Goal: Submit feedback/report problem: Submit feedback/report problem

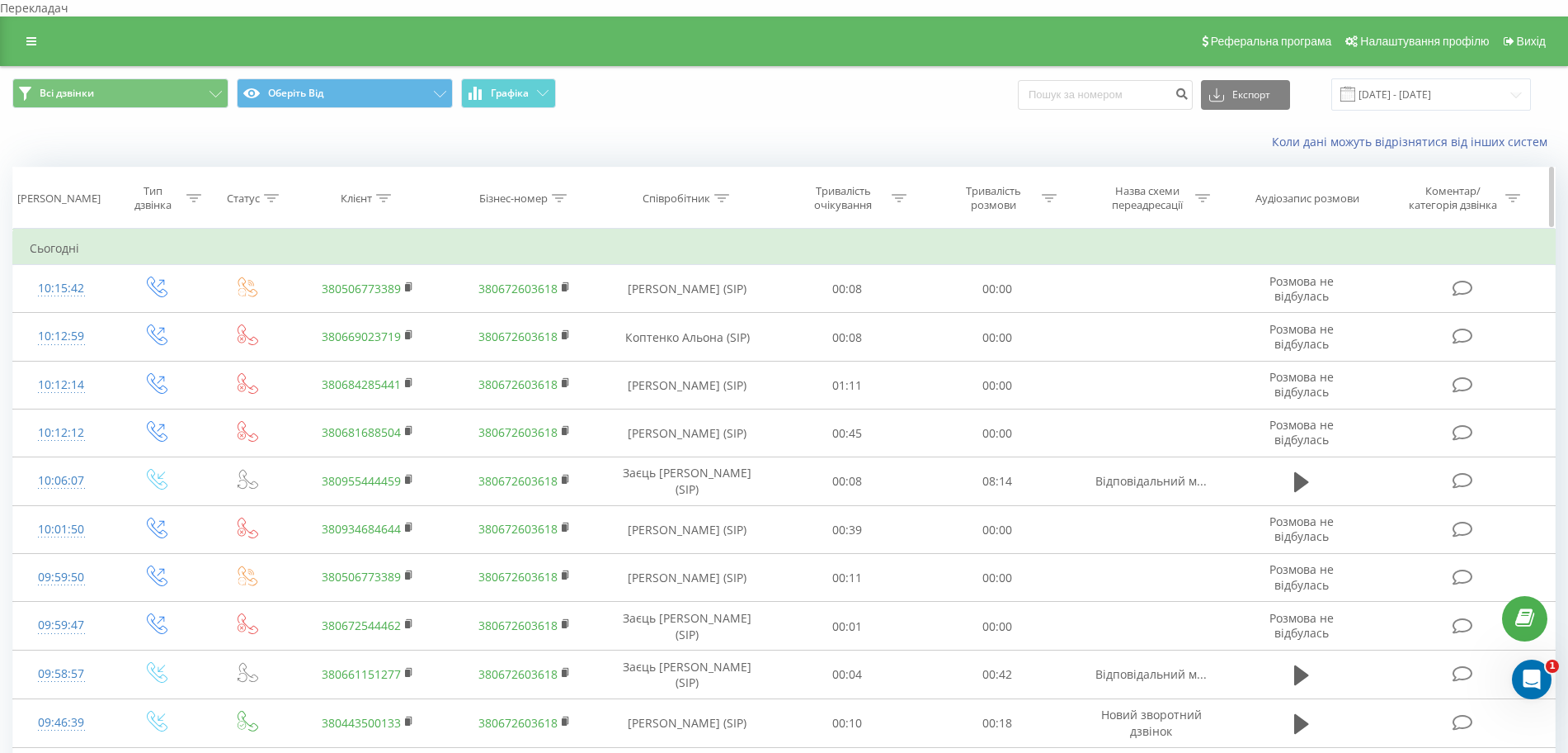
click at [194, 194] on icon at bounding box center [193, 198] width 14 height 9
click at [153, 310] on font "Введіть значення" at bounding box center [148, 317] width 87 height 14
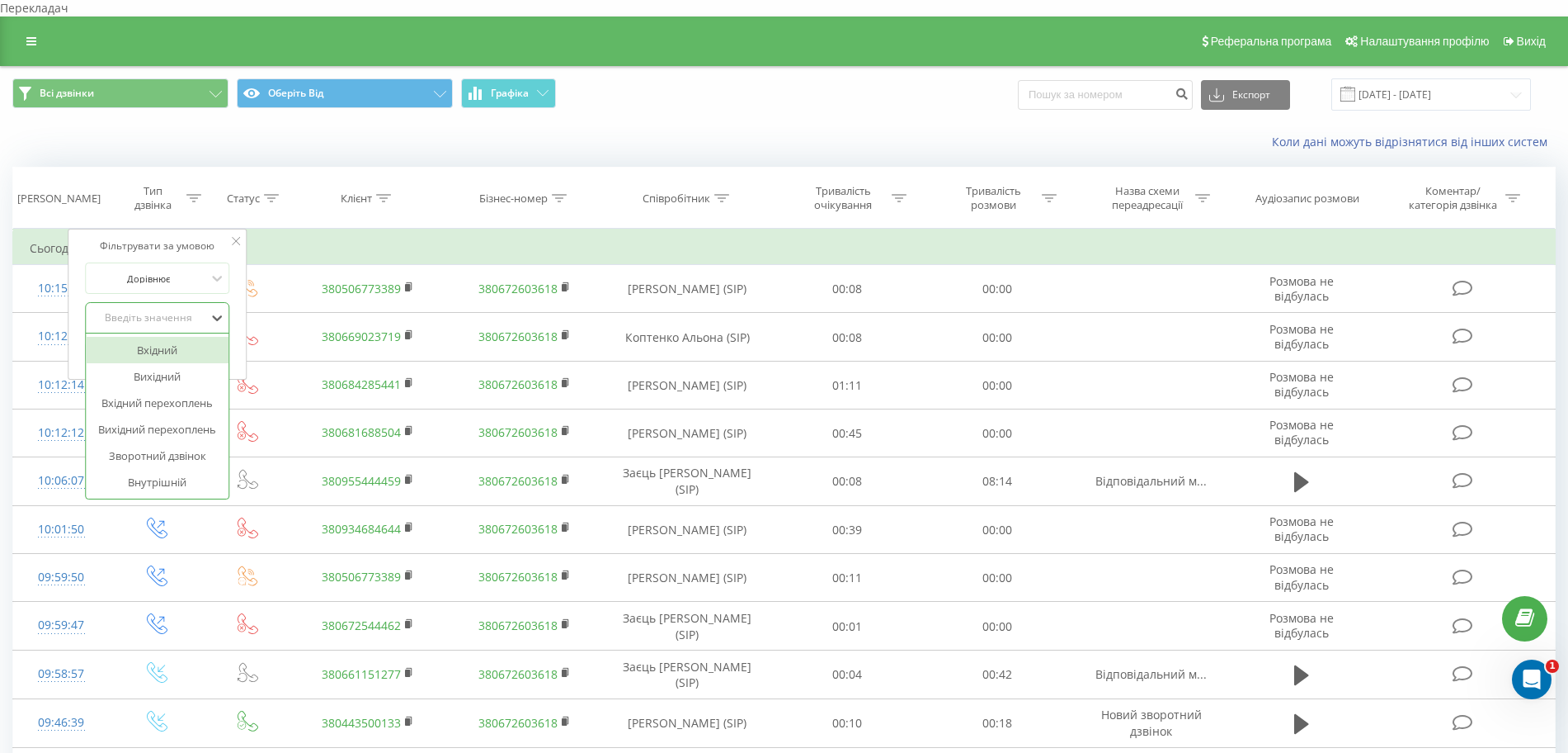
click at [157, 343] on font "Вхідний" at bounding box center [157, 350] width 40 height 14
click at [186, 345] on font "Гаразд" at bounding box center [192, 351] width 30 height 12
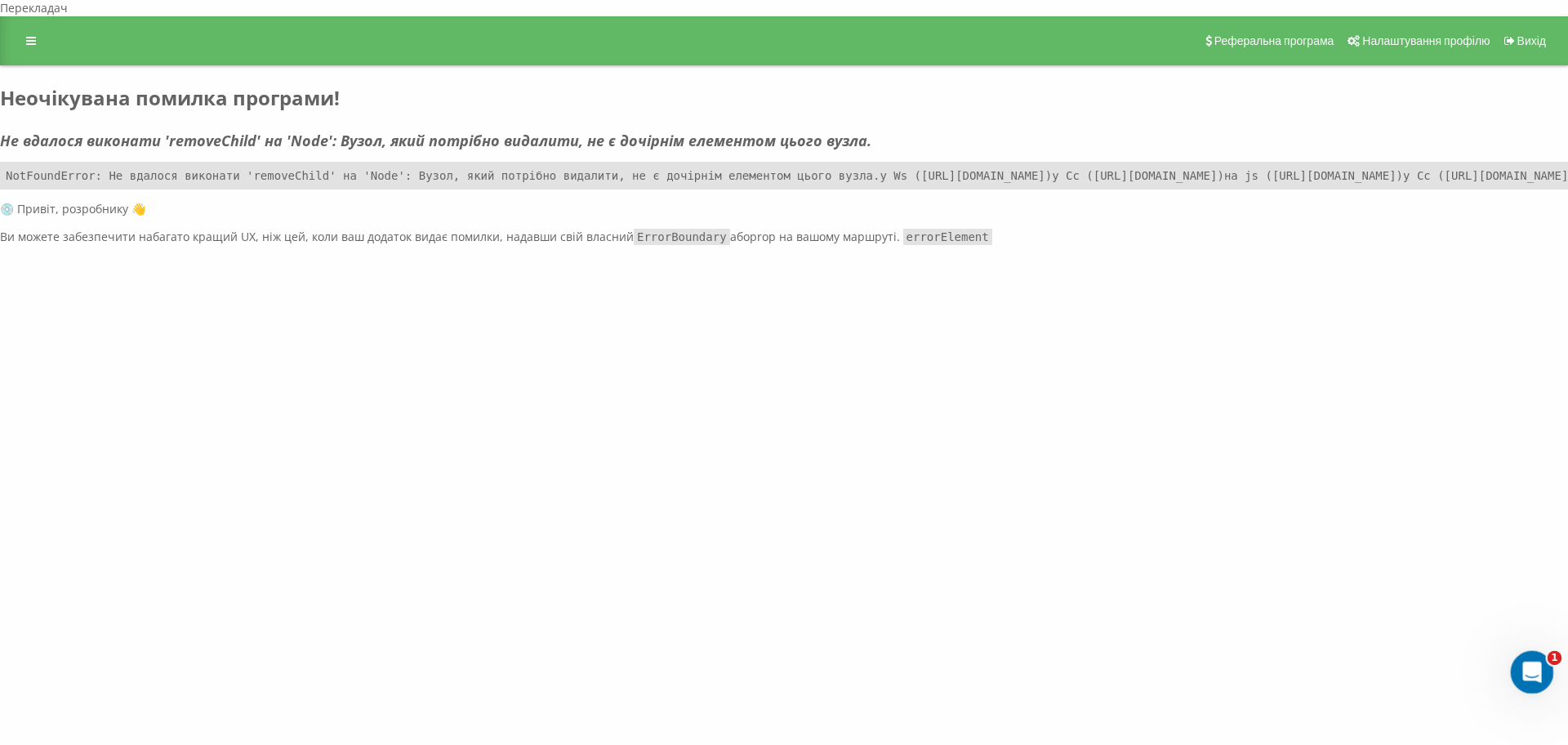
click at [1534, 661] on icon "Відкрити службу повідомлень Intercom" at bounding box center [1530, 670] width 27 height 27
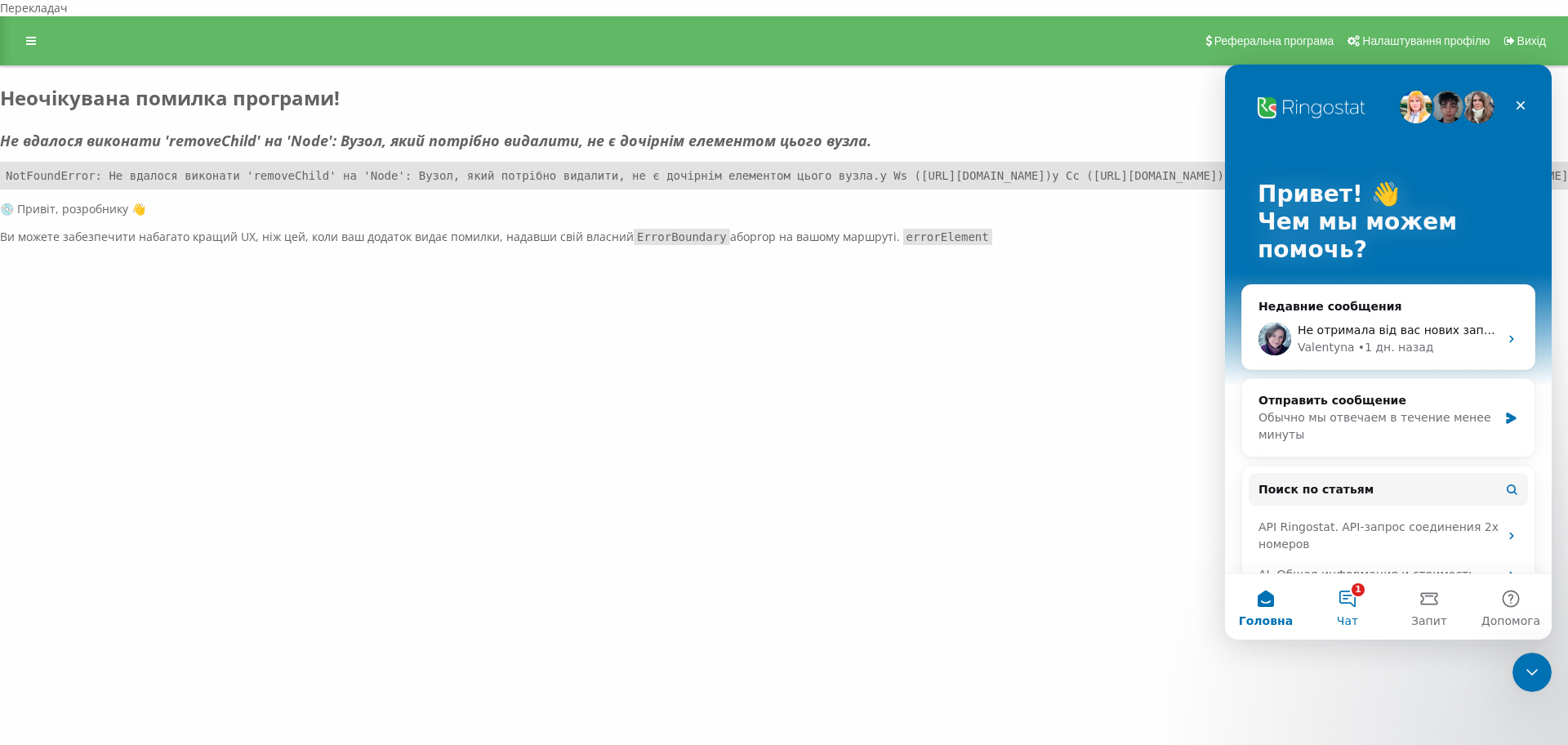
click at [1354, 594] on button "1 Чат" at bounding box center [1348, 606] width 82 height 66
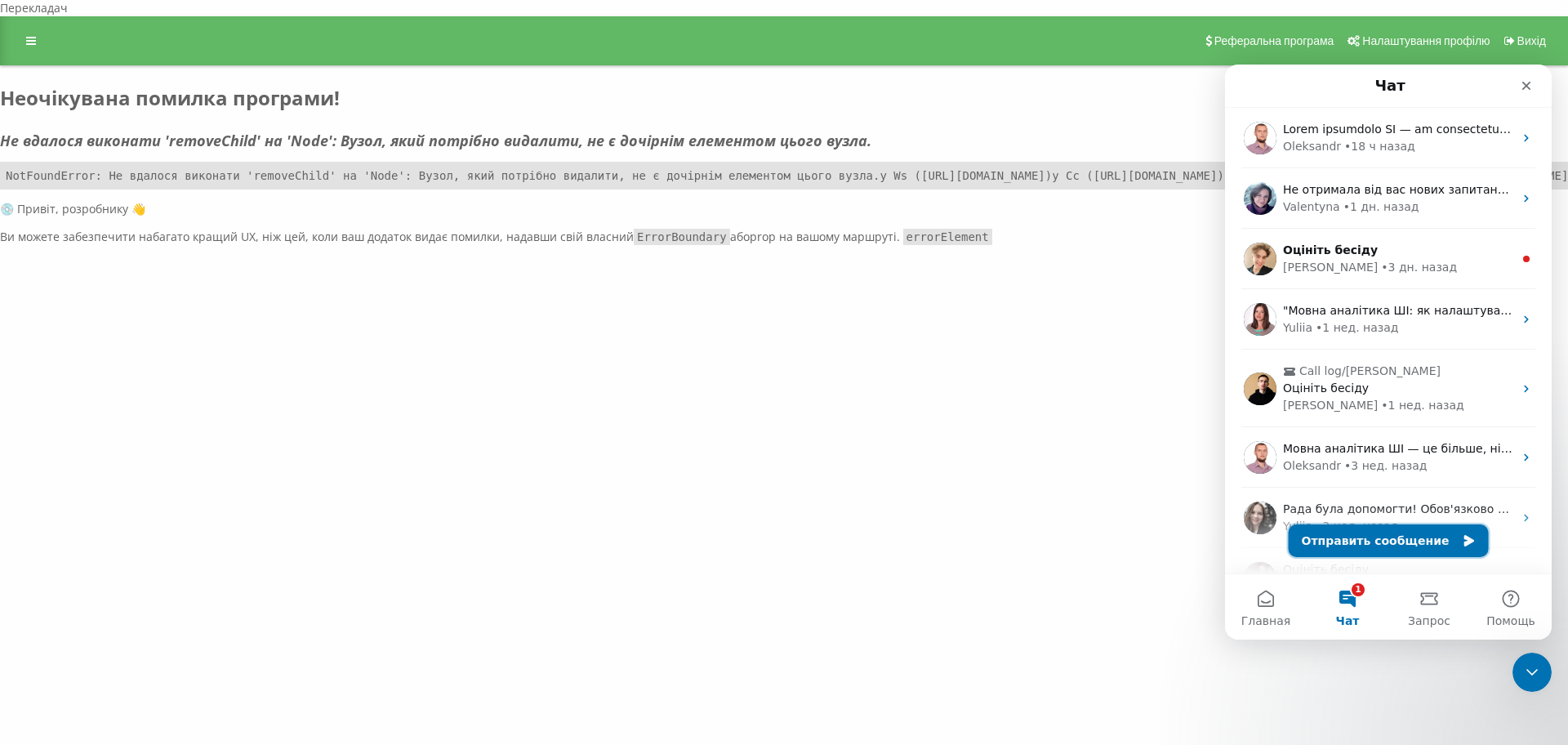
click at [1349, 542] on button "Отправить сообщение" at bounding box center [1389, 541] width 200 height 32
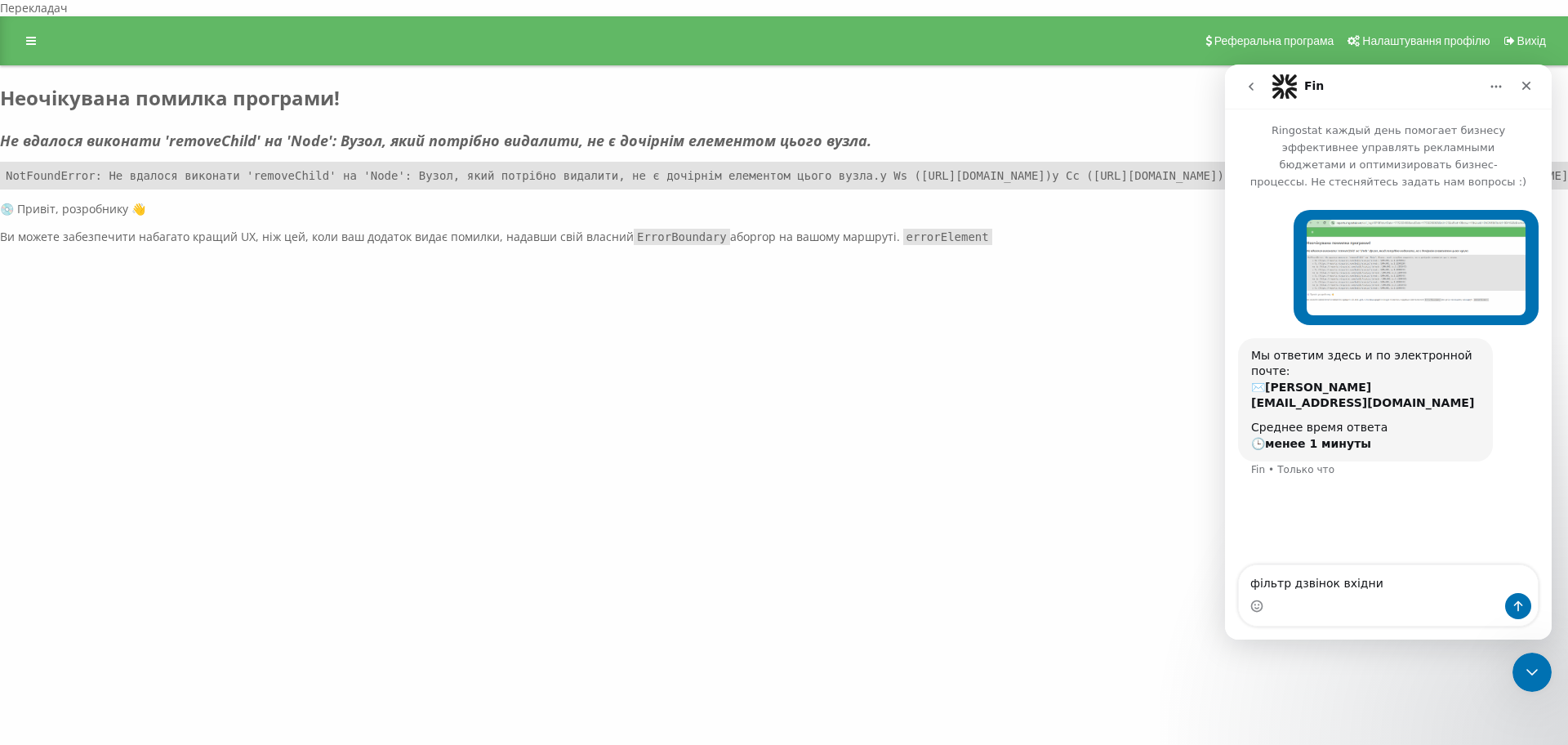
type textarea "фільтр дзвінок вхідний"
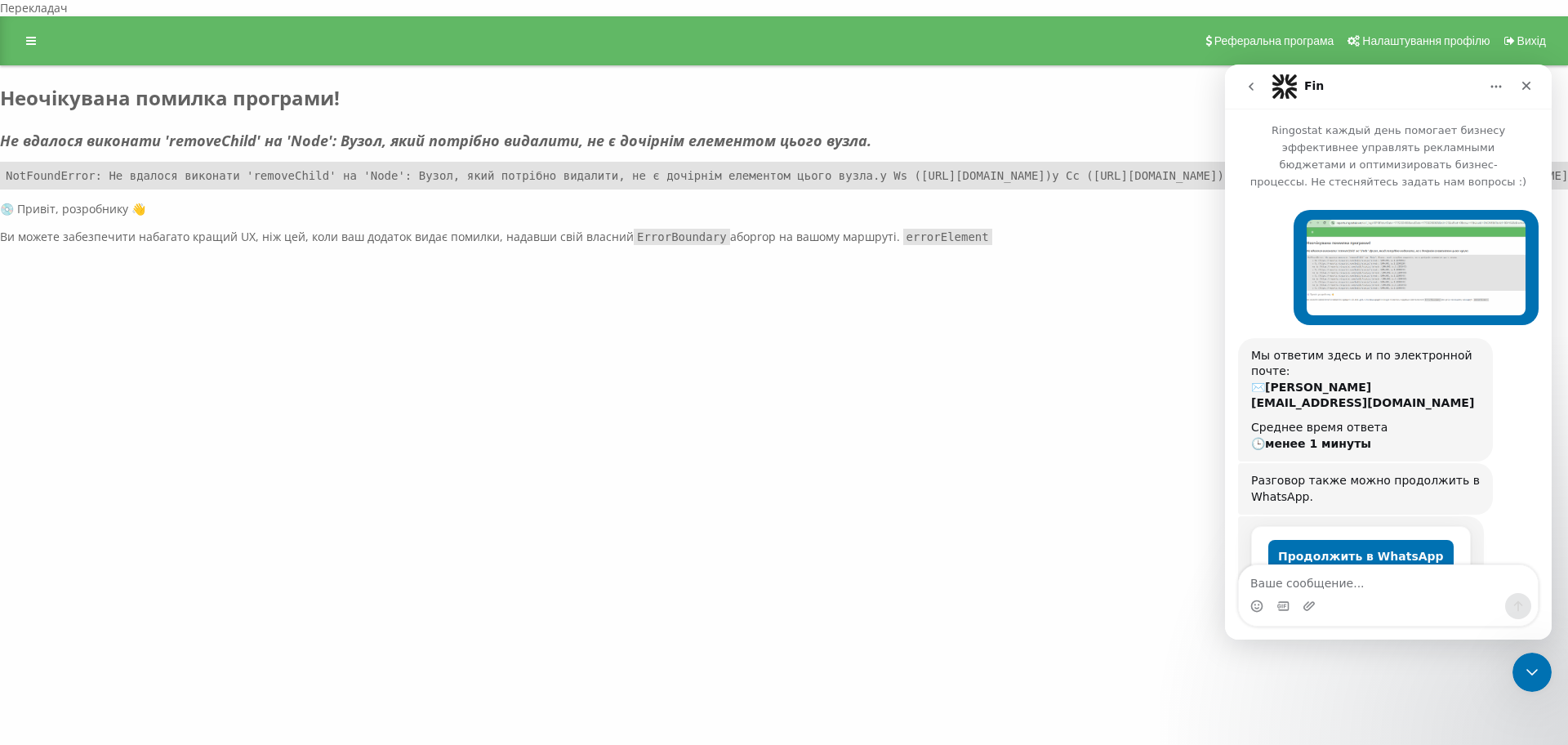
scroll to position [79, 0]
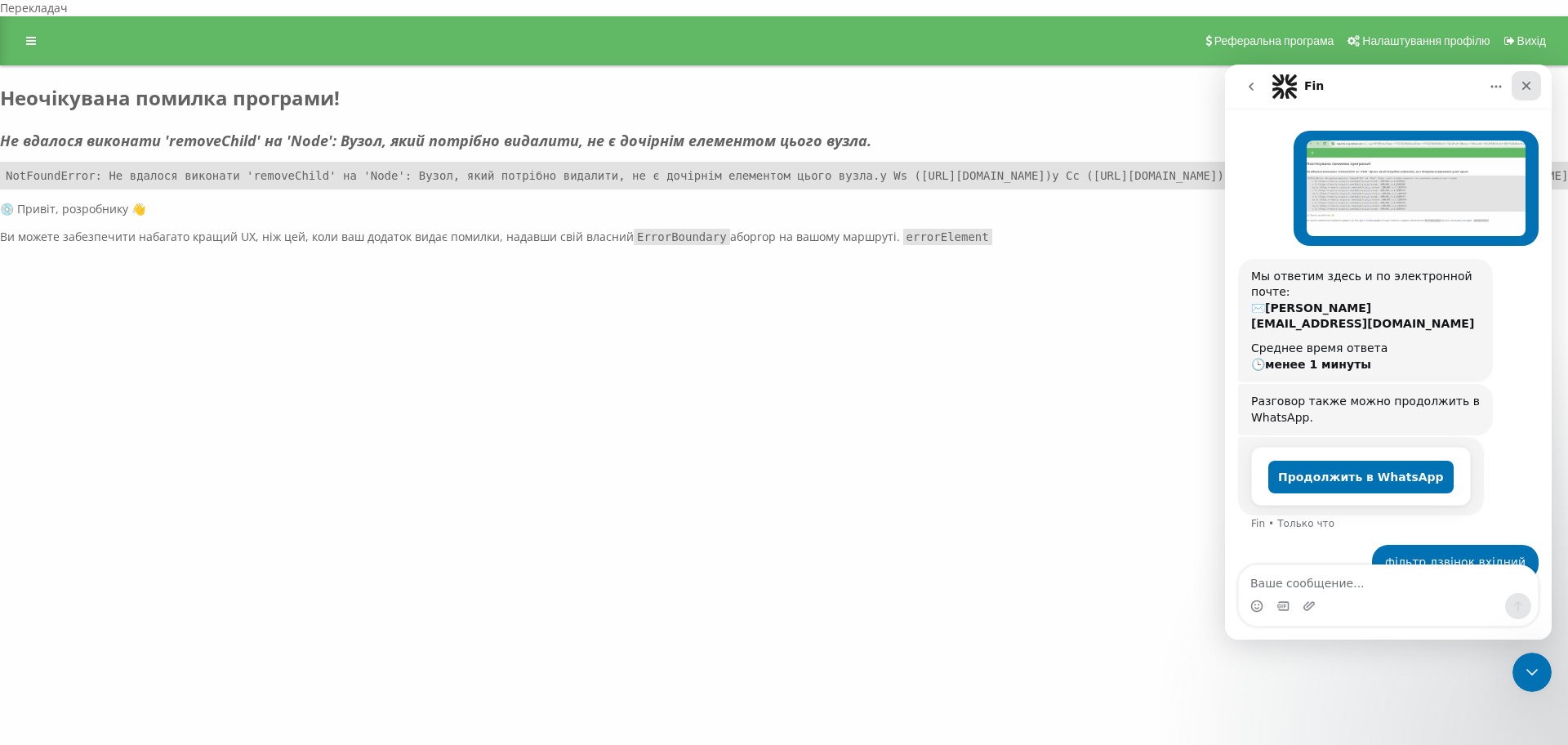
click at [1525, 96] on div "Закрыть" at bounding box center [1526, 86] width 29 height 29
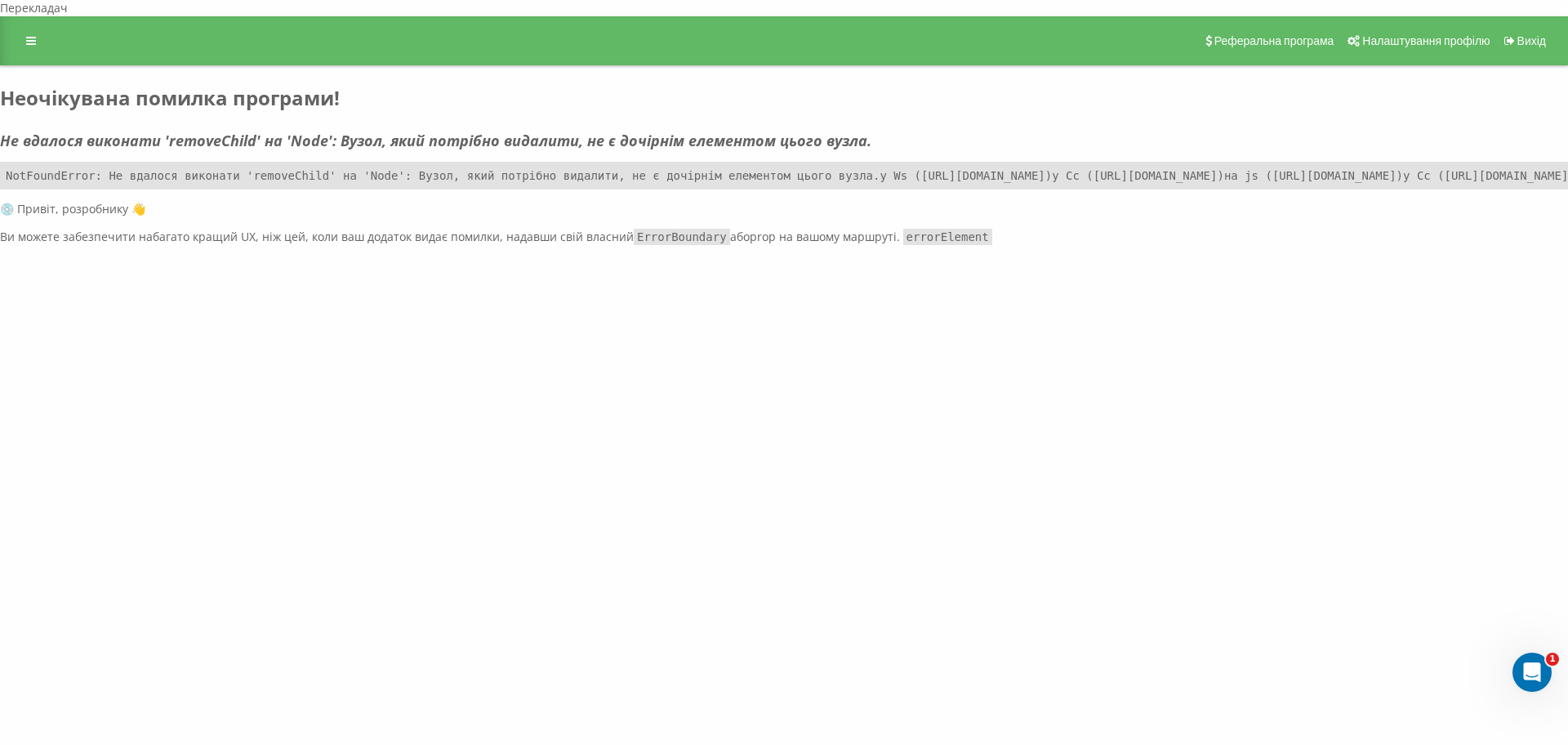
scroll to position [64, 0]
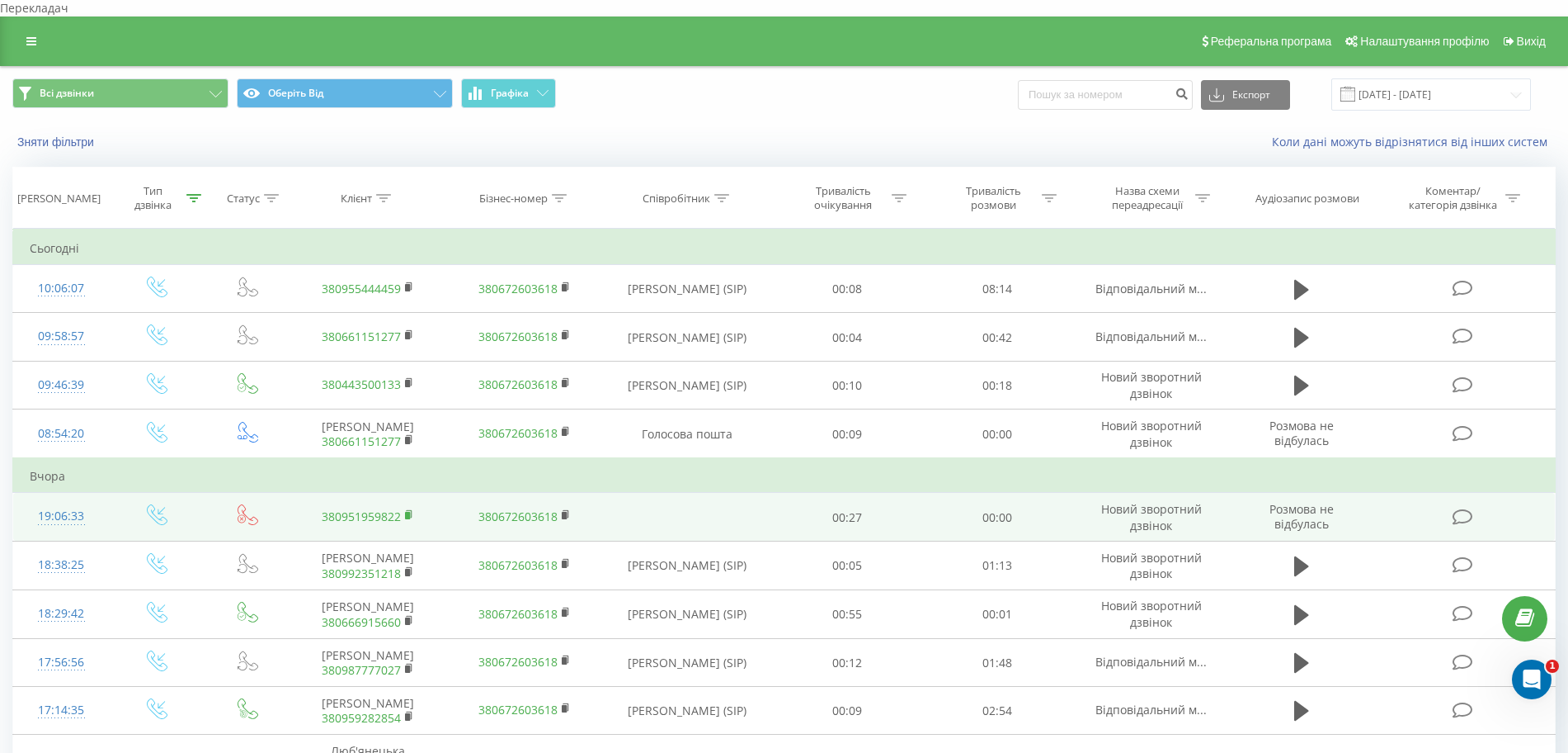
click at [408, 512] on rect at bounding box center [407, 516] width 5 height 8
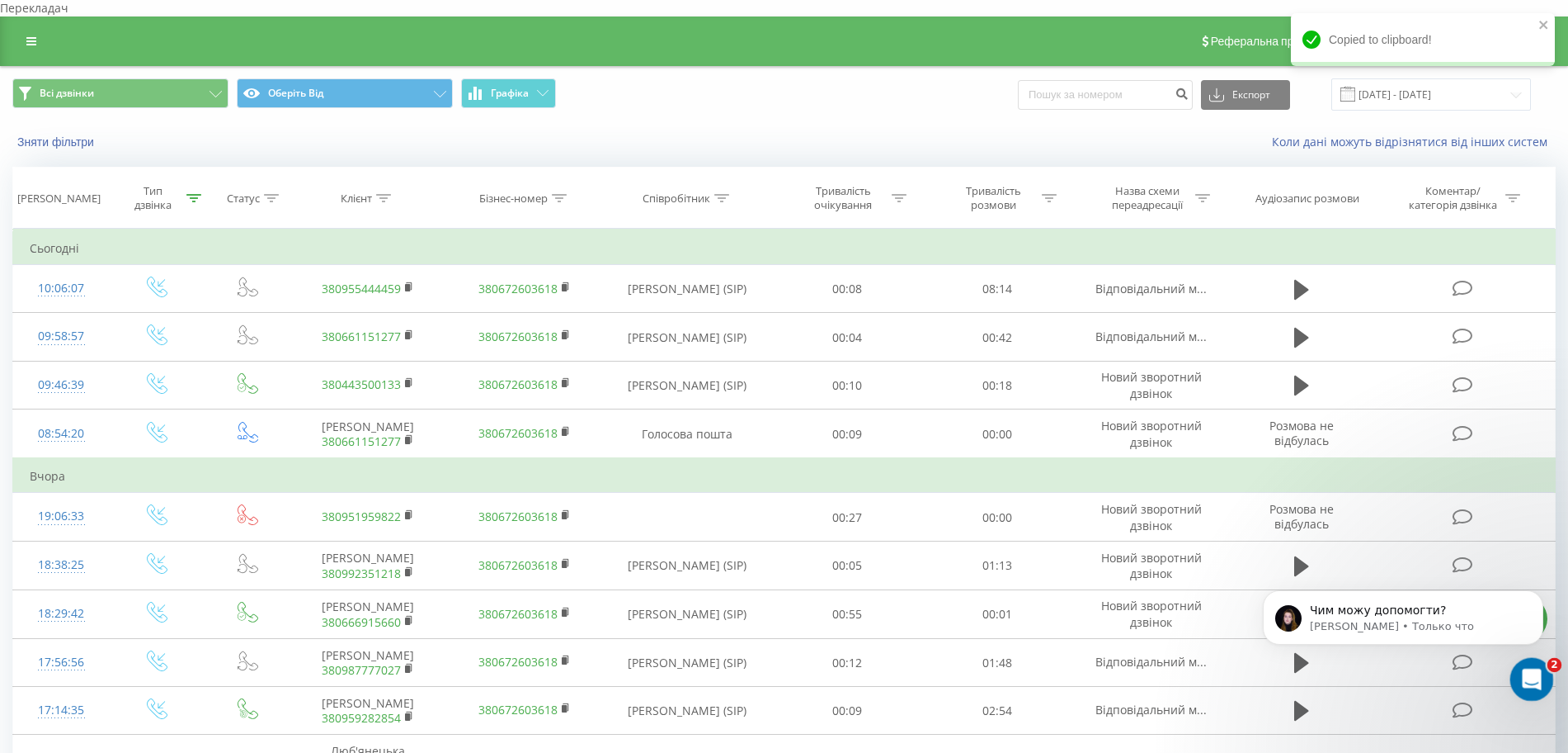
click at [1516, 689] on div "Відкрити службу повідомлень Intercom" at bounding box center [1529, 676] width 55 height 55
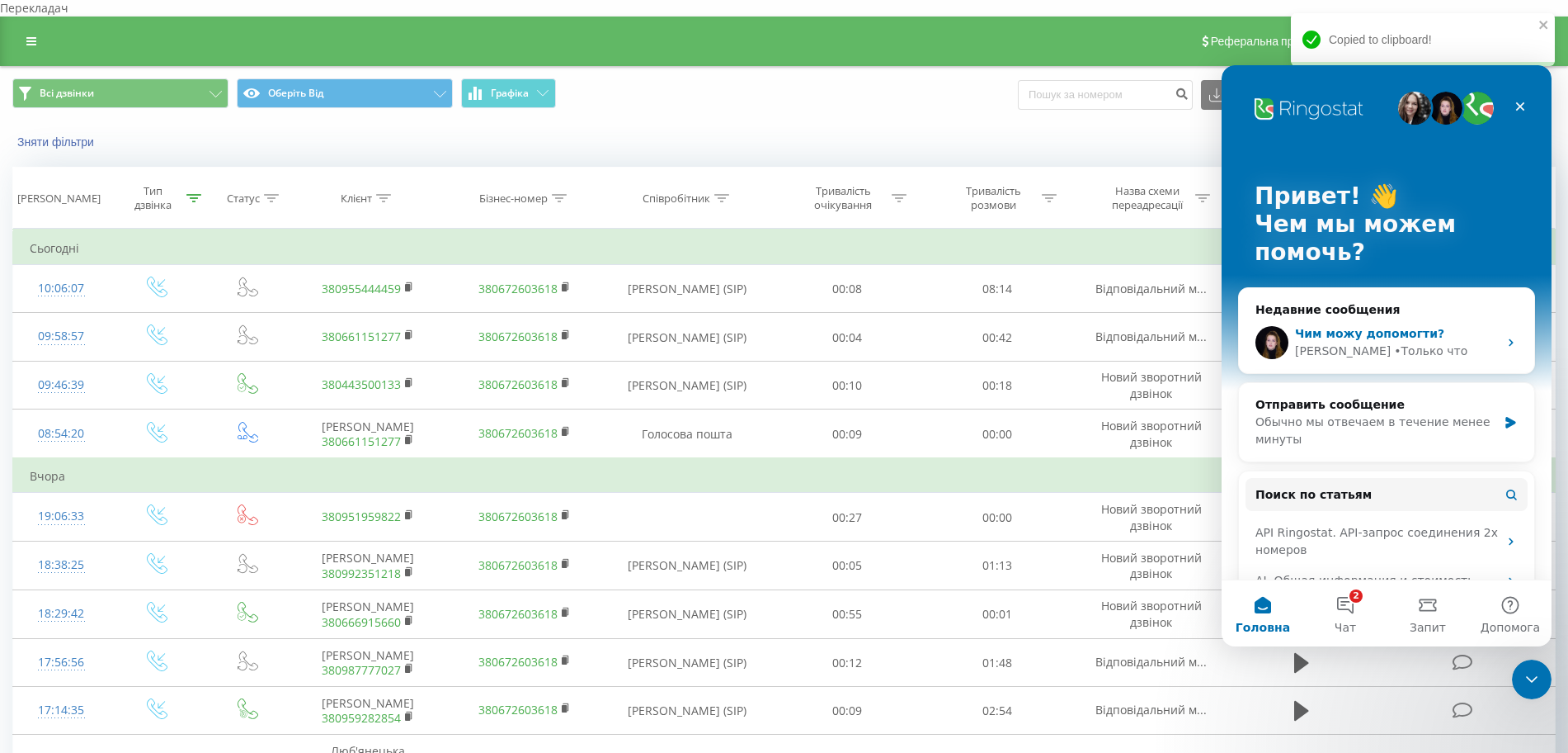
click at [1443, 352] on div "Yeva • Только что" at bounding box center [1396, 352] width 203 height 17
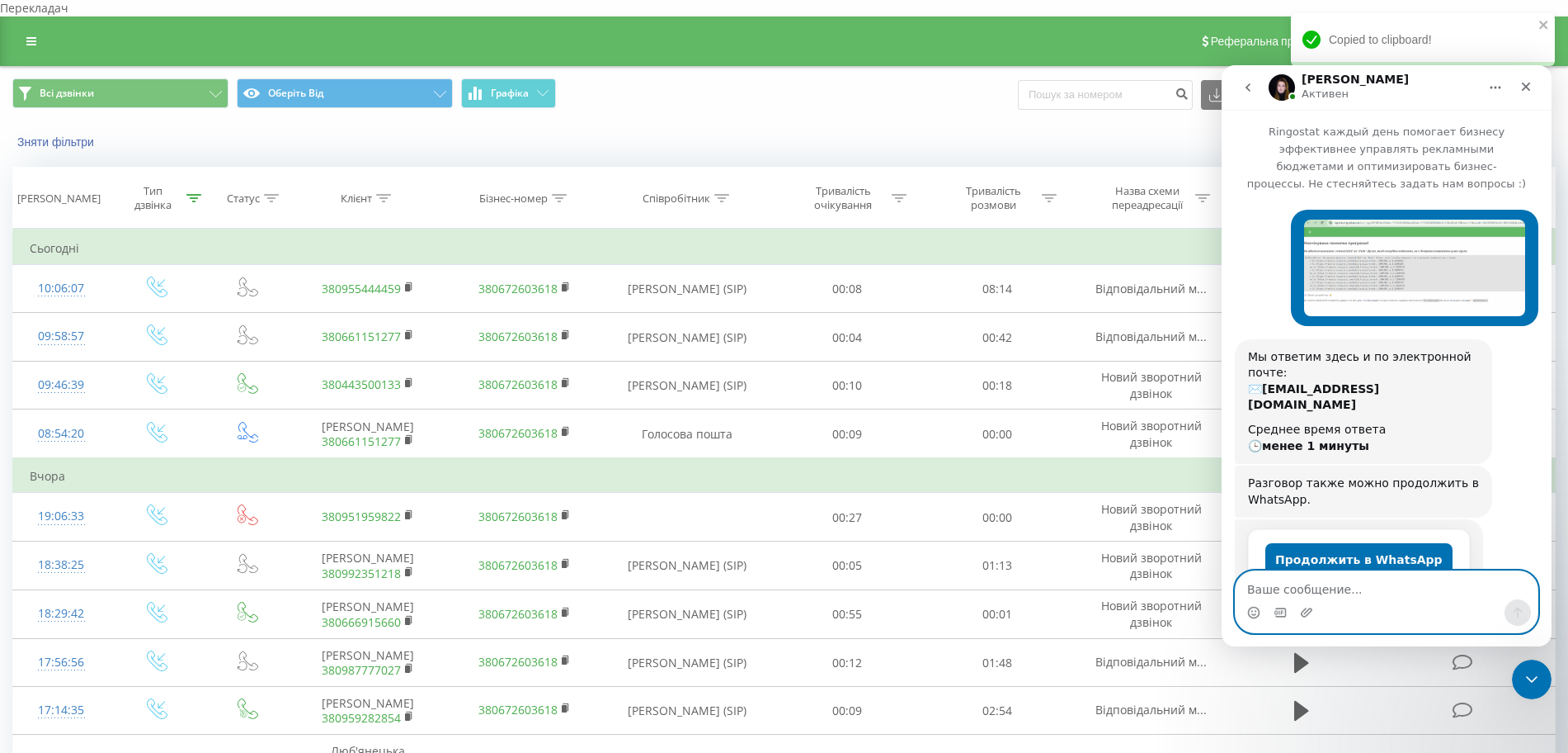
click at [1408, 598] on textarea "Ваше сообщение..." at bounding box center [1387, 585] width 302 height 28
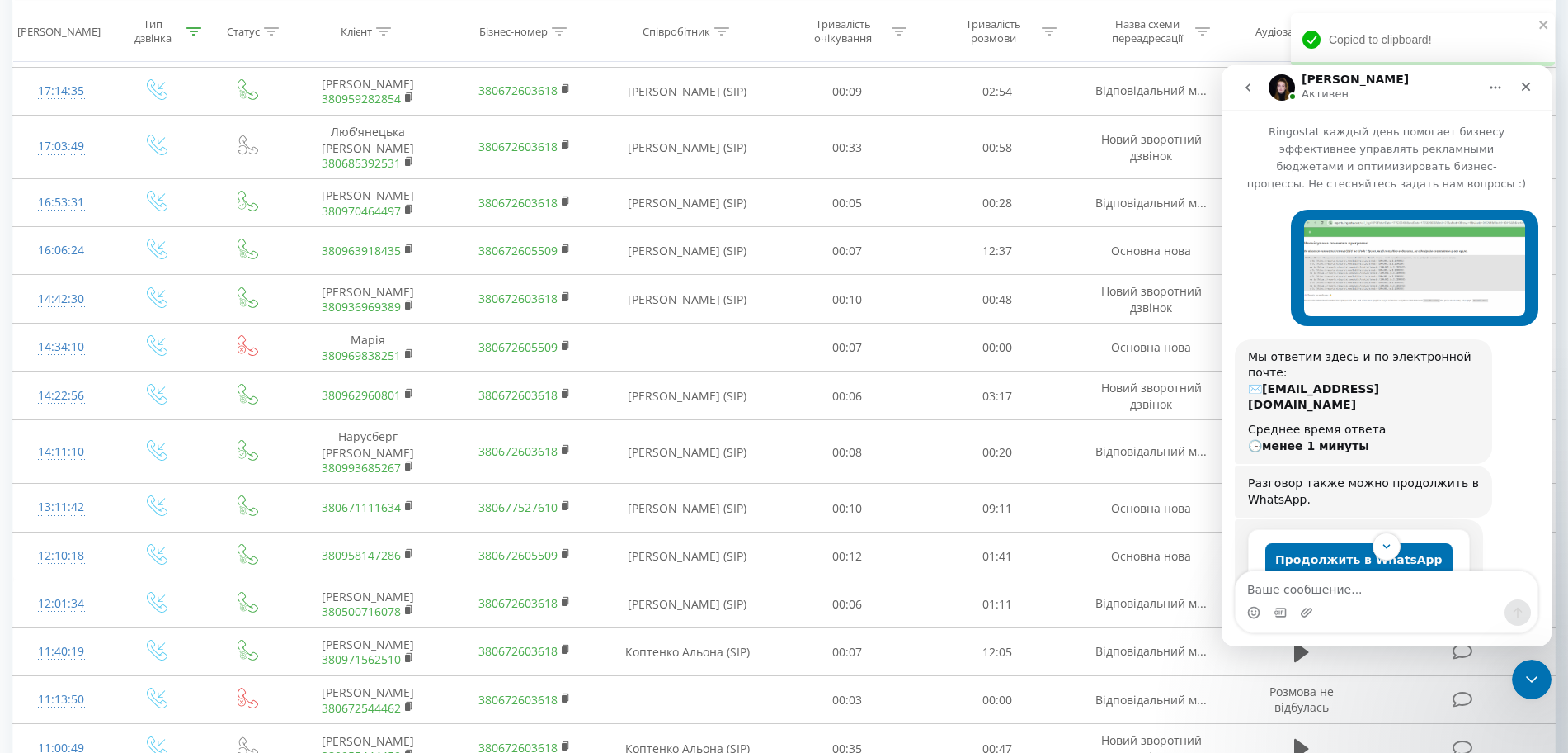
click at [1401, 220] on img "Катерина говорит…" at bounding box center [1414, 268] width 221 height 97
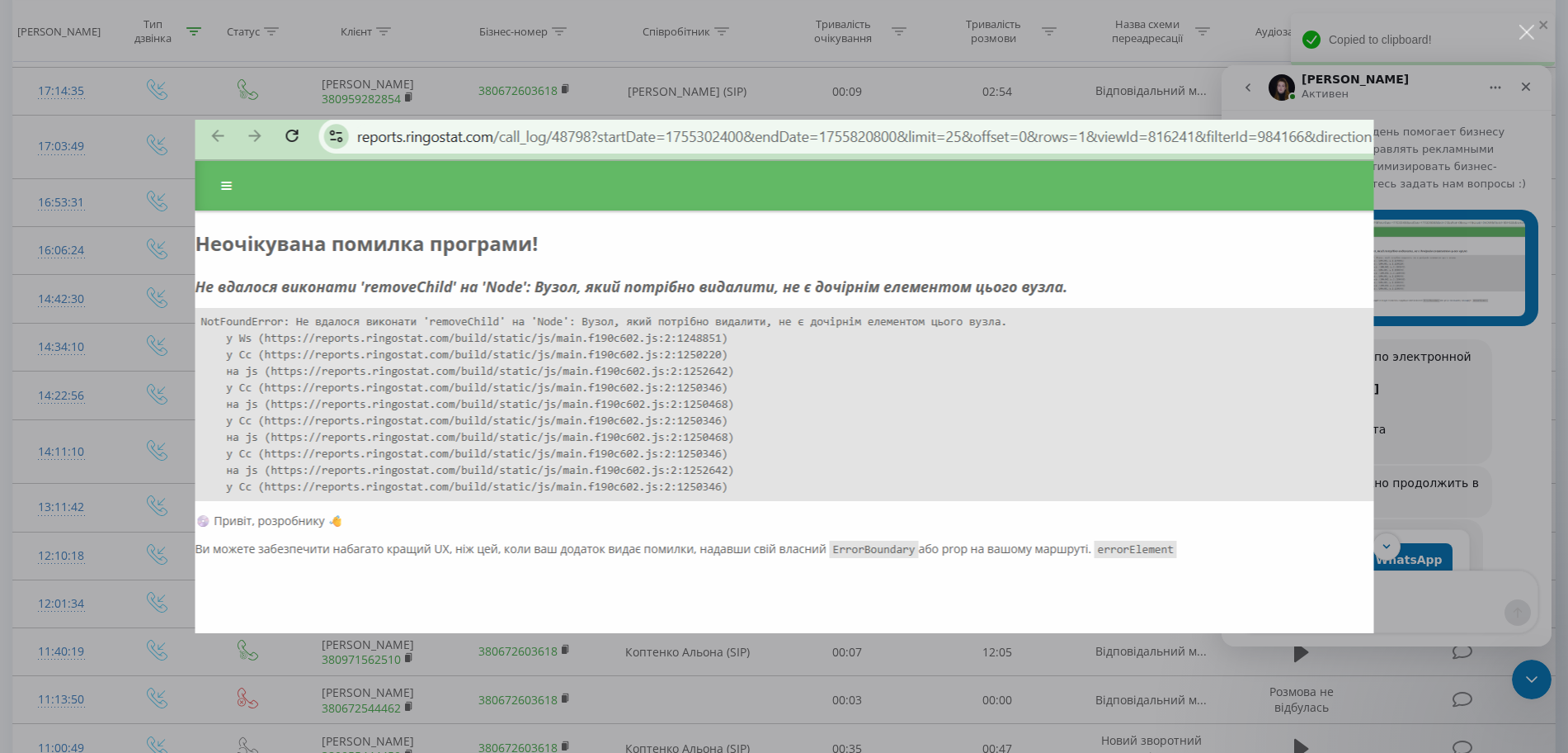
click at [1461, 372] on div "Мессенджер Intercom" at bounding box center [784, 376] width 1568 height 753
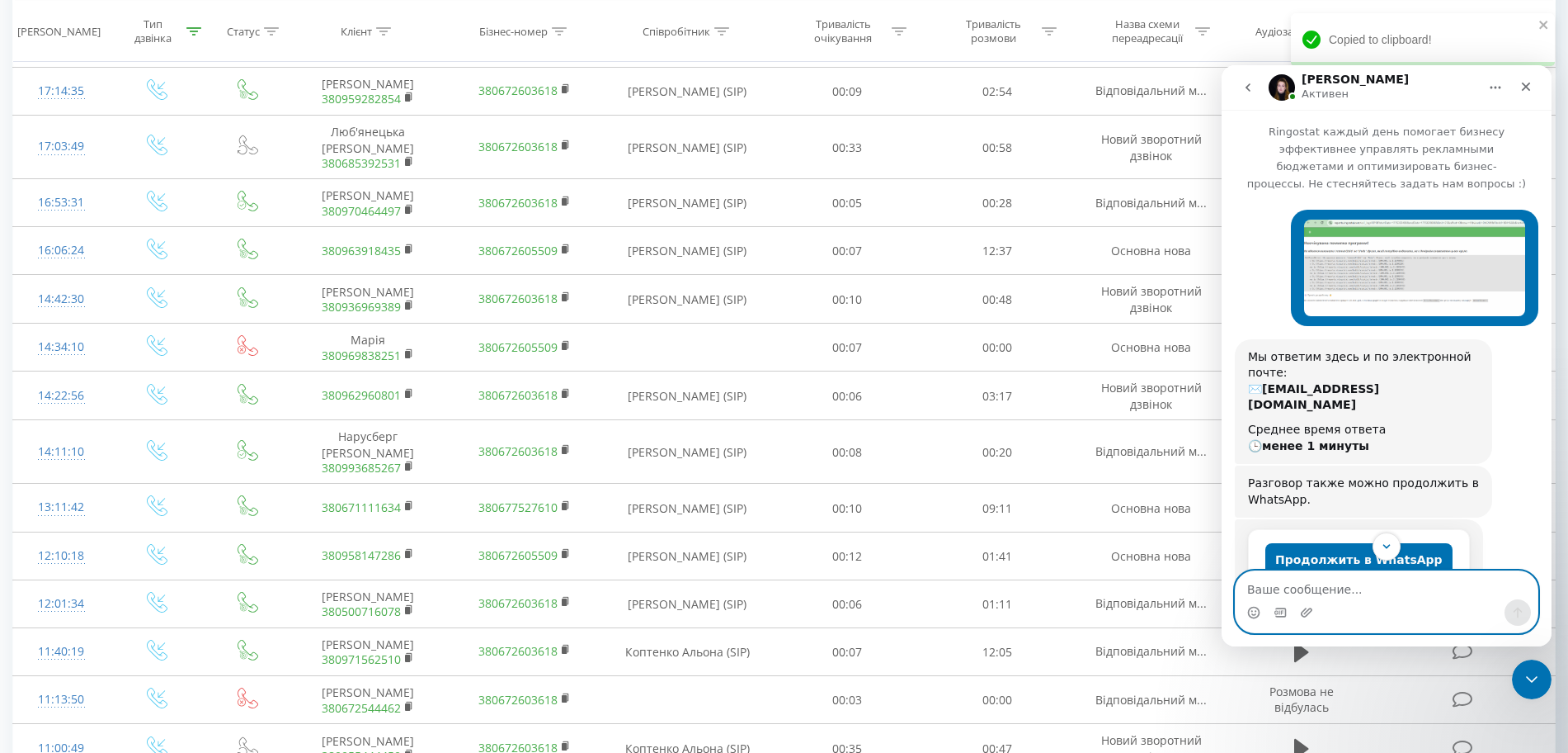
click at [1427, 595] on textarea "Ваше сообщение..." at bounding box center [1387, 585] width 302 height 28
click at [1326, 266] on img "Катерина говорит…" at bounding box center [1414, 268] width 221 height 97
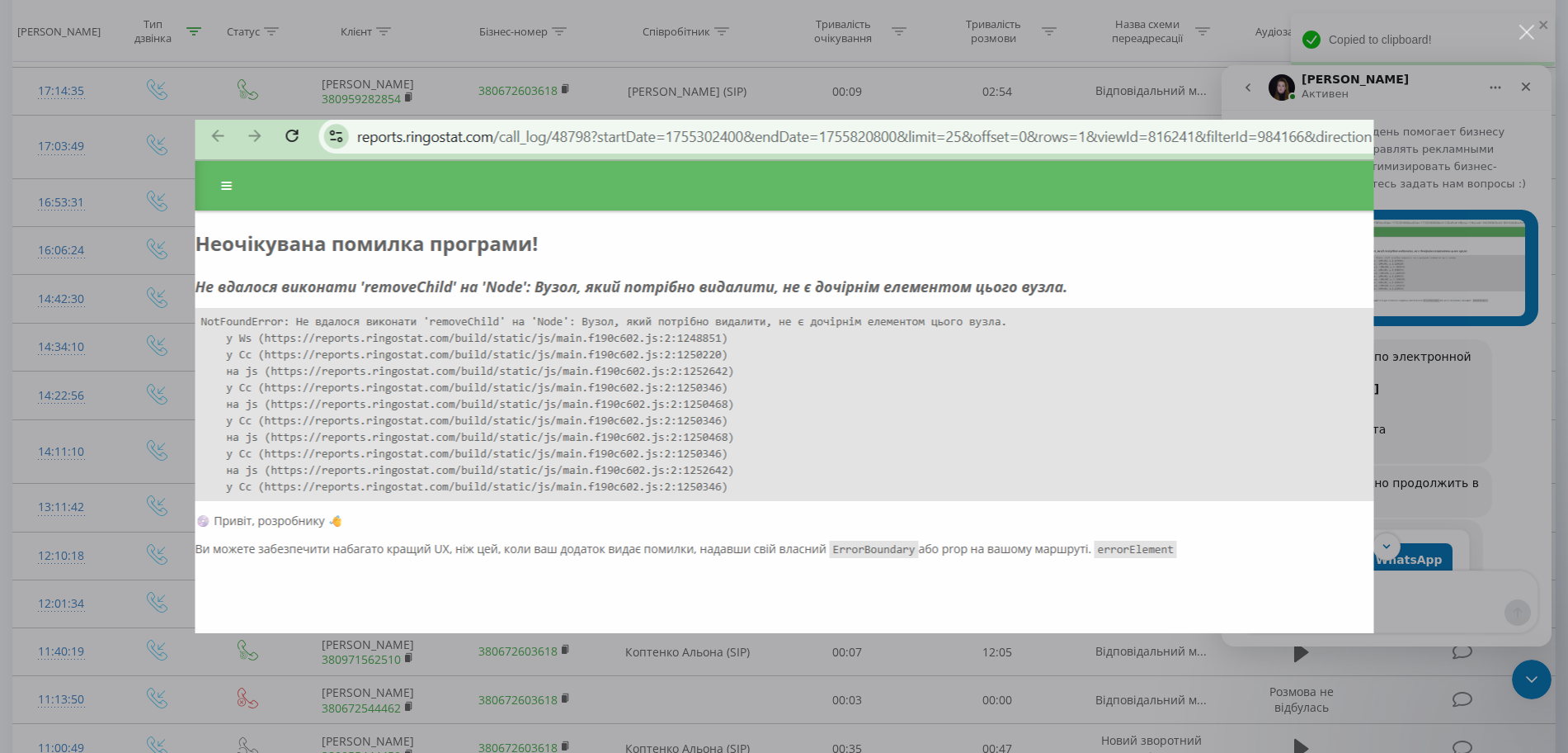
click at [1459, 623] on div "Мессенджер Intercom" at bounding box center [784, 376] width 1568 height 753
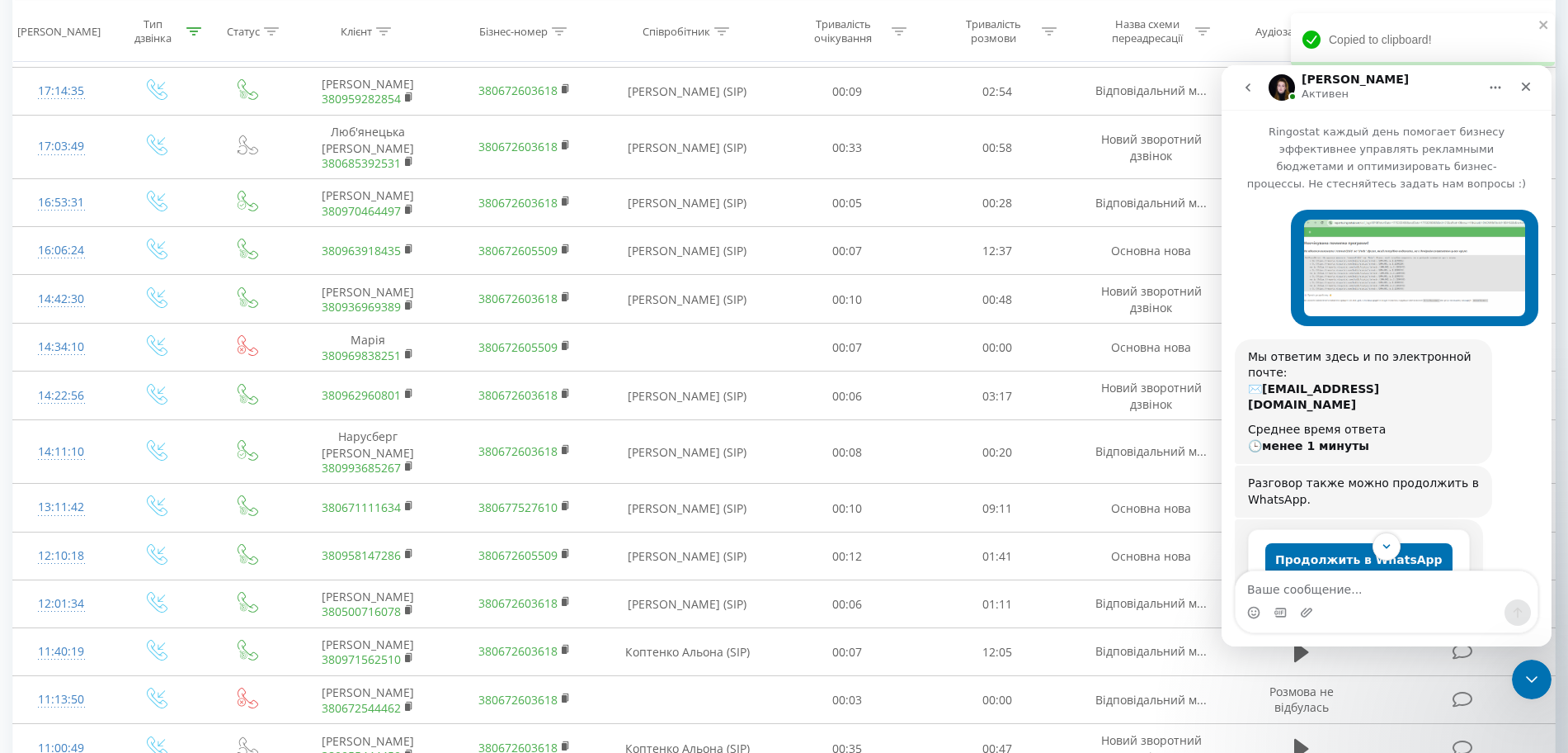
click at [1453, 618] on div "Месенджер Intercom" at bounding box center [1387, 612] width 302 height 26
click at [1408, 566] on div "Продолжить в WhatsApp Fin • 4 мин назад" at bounding box center [1387, 565] width 303 height 92
click at [1397, 592] on textarea "Ваше сообщение..." at bounding box center [1387, 585] width 302 height 28
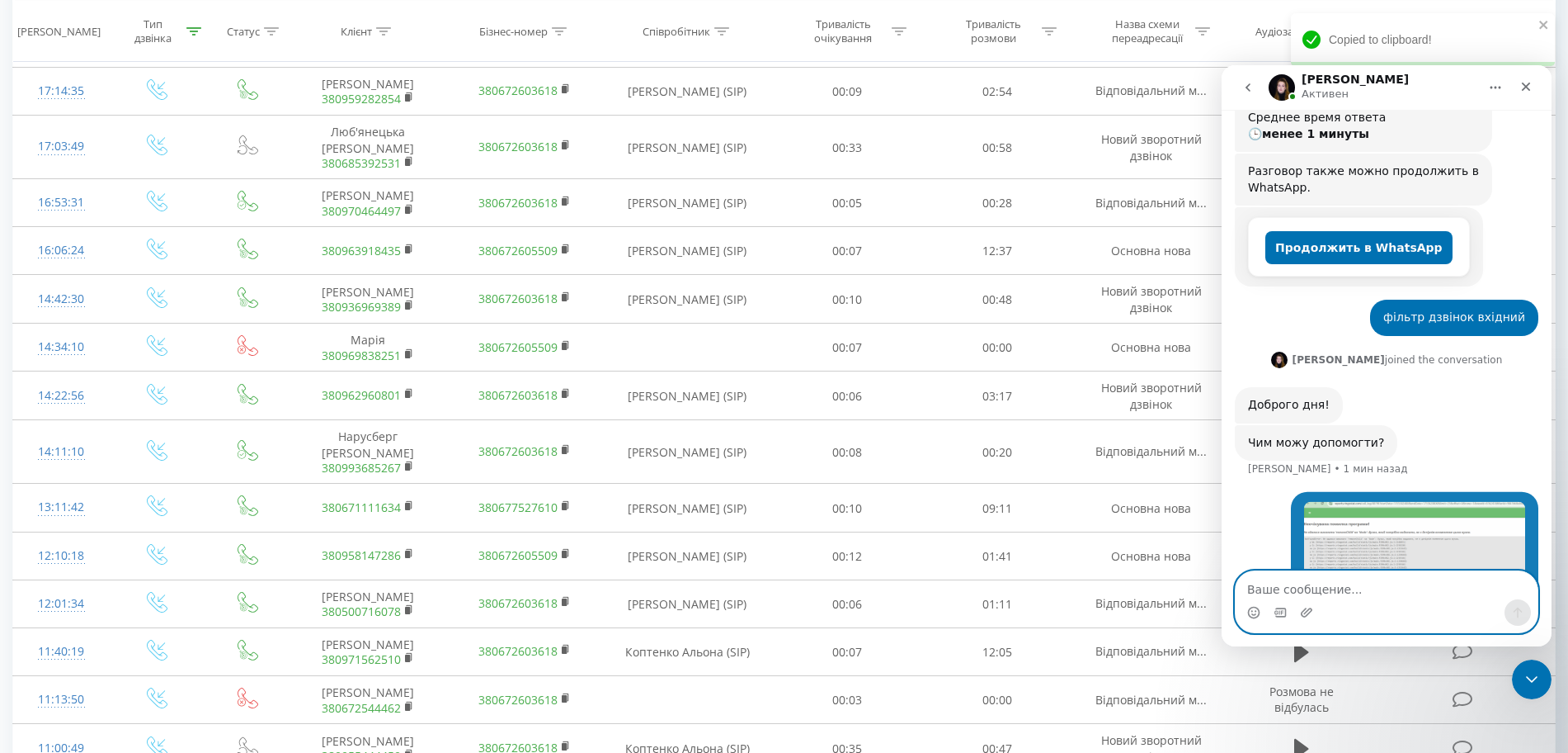
scroll to position [331, 0]
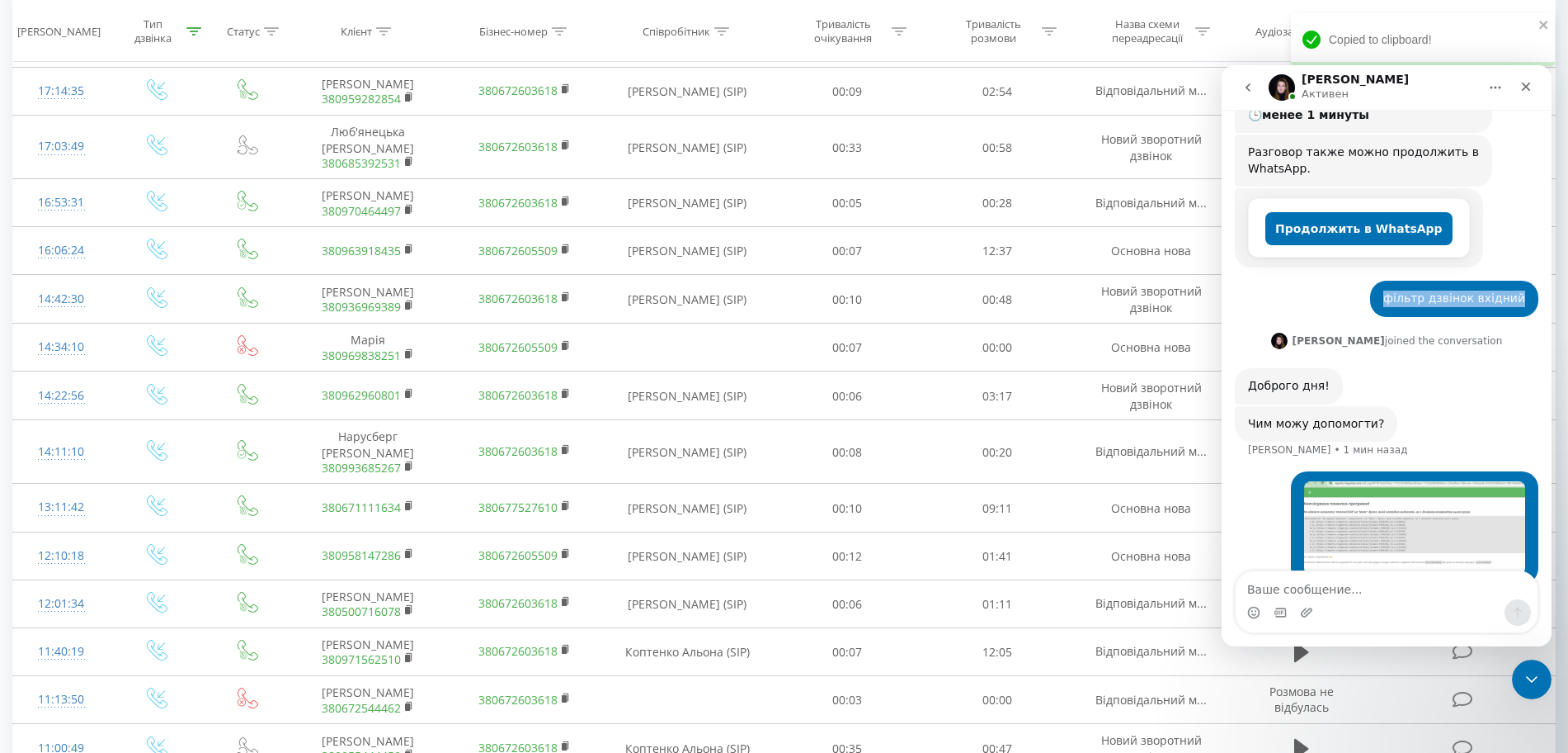
drag, startPoint x: 1393, startPoint y: 260, endPoint x: 2784, endPoint y: 353, distance: 1394.1
click html "Yeva Активен Ringostat каждый день помогает бизнесу эффективнее управлять рекла…"
copy div "фільтр дзвінок вхідний"
click at [1386, 590] on textarea "Ваше сообщение..." at bounding box center [1387, 585] width 302 height 28
paste textarea "фільтр дзвінок вхідний"
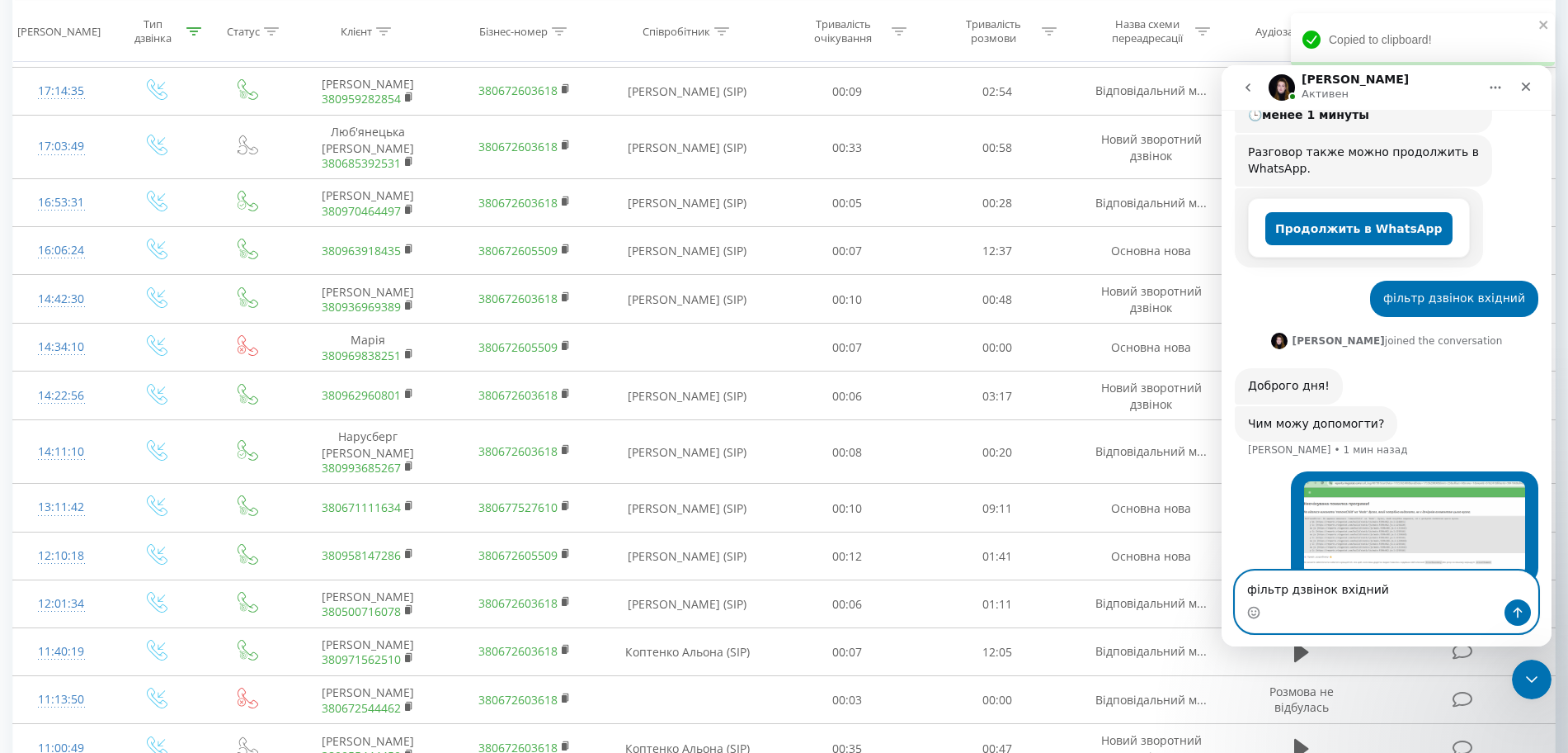
type textarea "фільтр дзвінок вхідний"
click at [1515, 614] on icon "Отправить сообщение…" at bounding box center [1518, 613] width 13 height 13
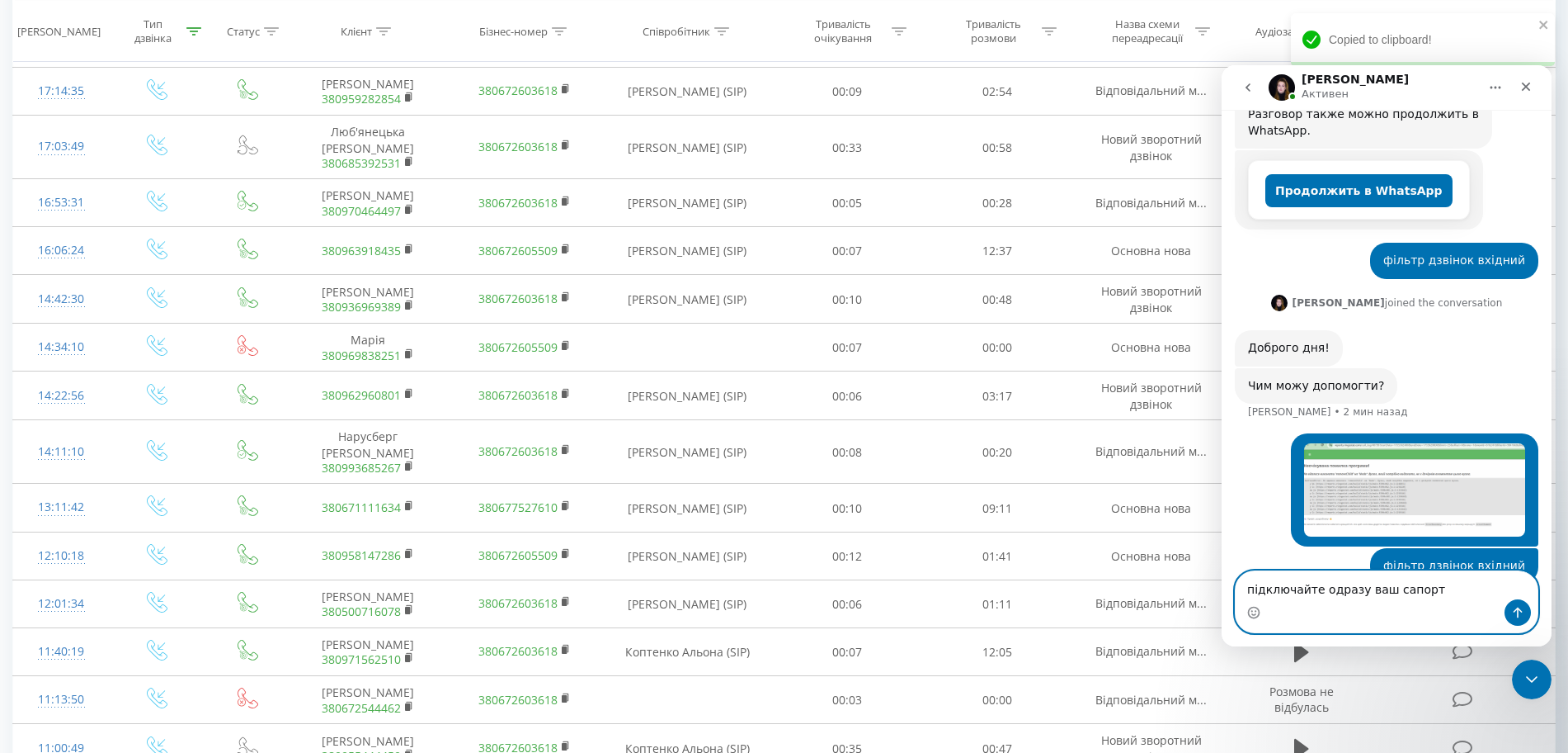
click at [1451, 590] on textarea "підключайте одразу ваш сапорт" at bounding box center [1387, 585] width 302 height 28
type textarea "підключайте одразу ваш сапорт або менеджера я"
click at [1451, 590] on textarea "підключайте одразу ваш сапорт або менеджера я" at bounding box center [1387, 576] width 302 height 44
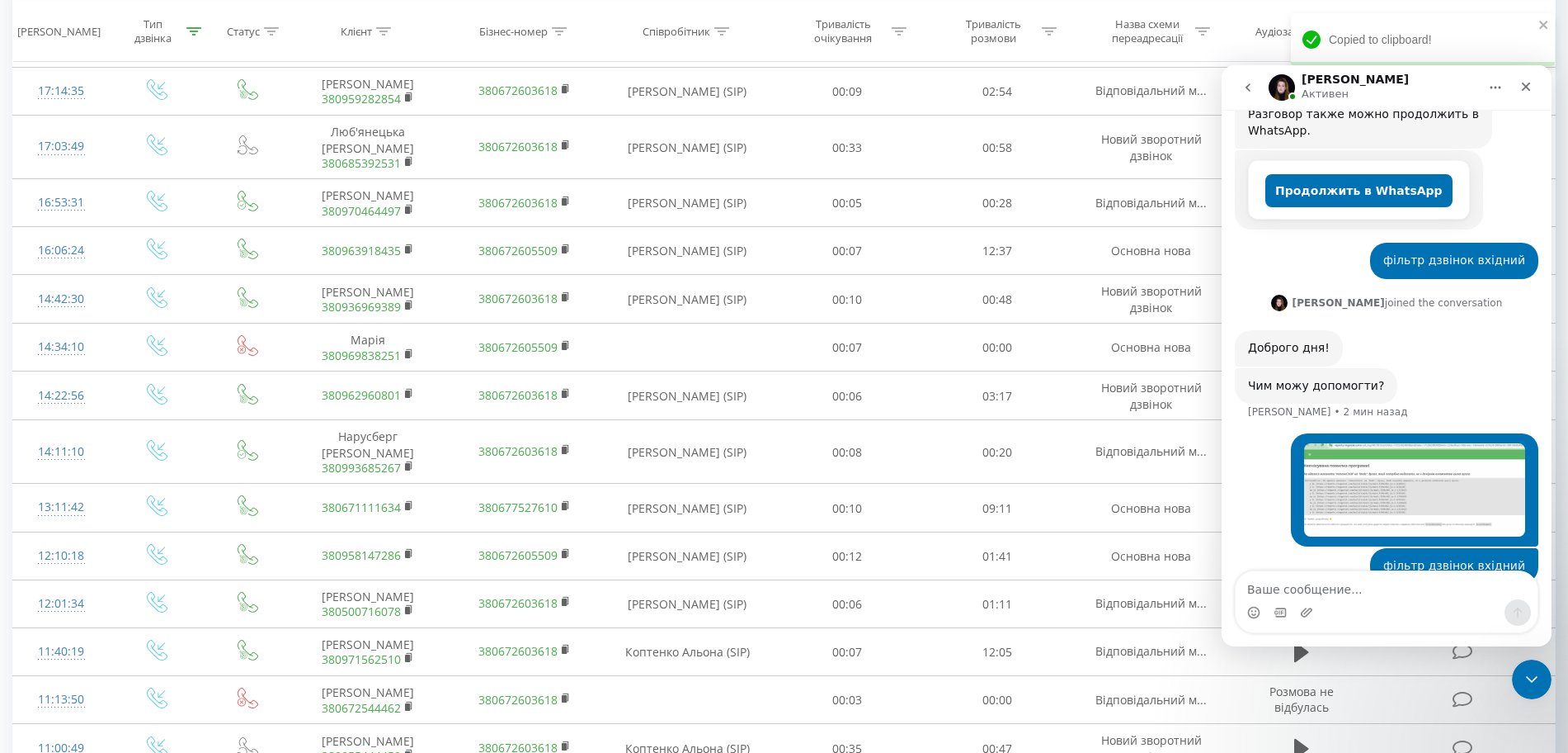
click at [1246, 96] on button "go back" at bounding box center [1248, 87] width 32 height 32
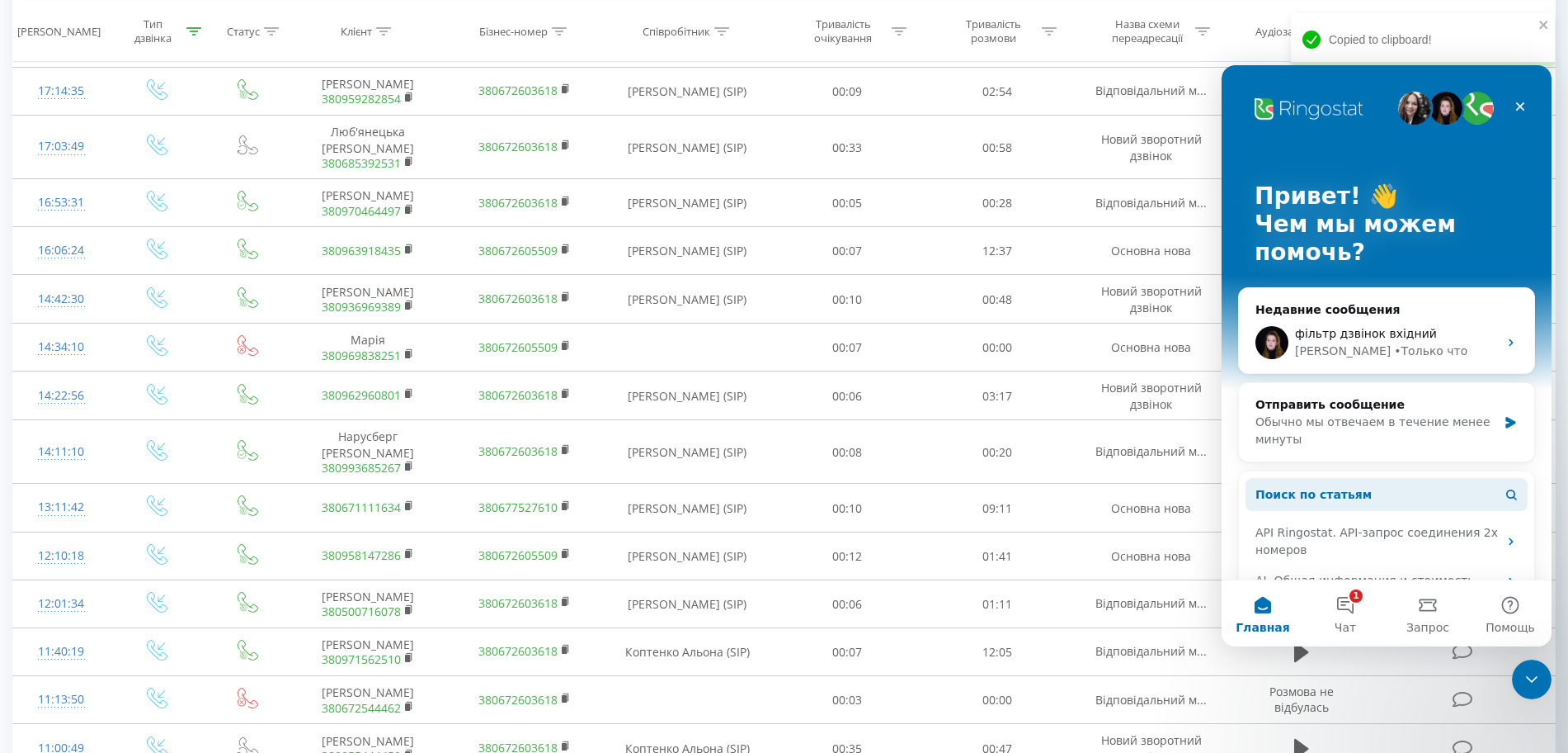
scroll to position [291, 0]
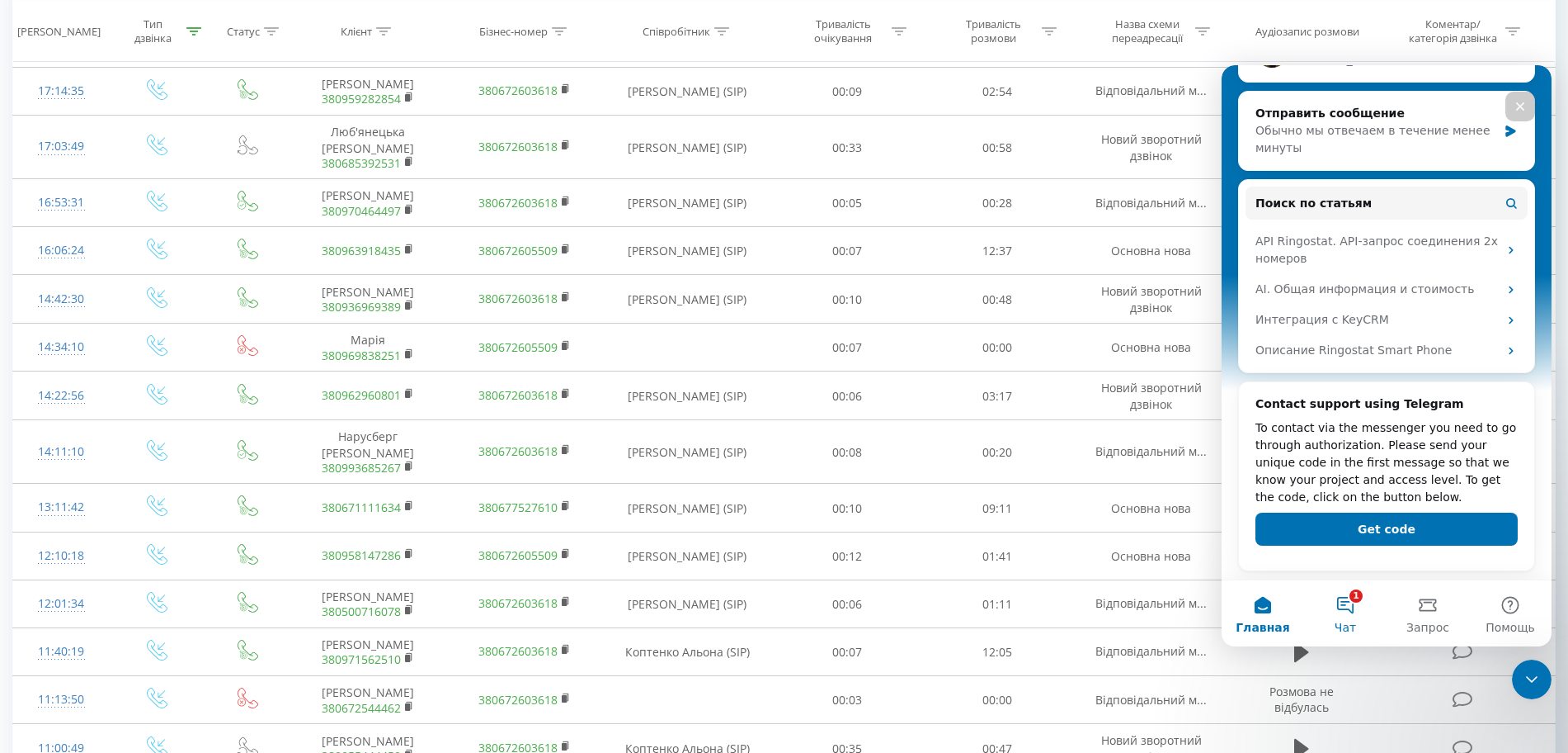
click at [1362, 613] on button "1 Чат" at bounding box center [1345, 613] width 83 height 66
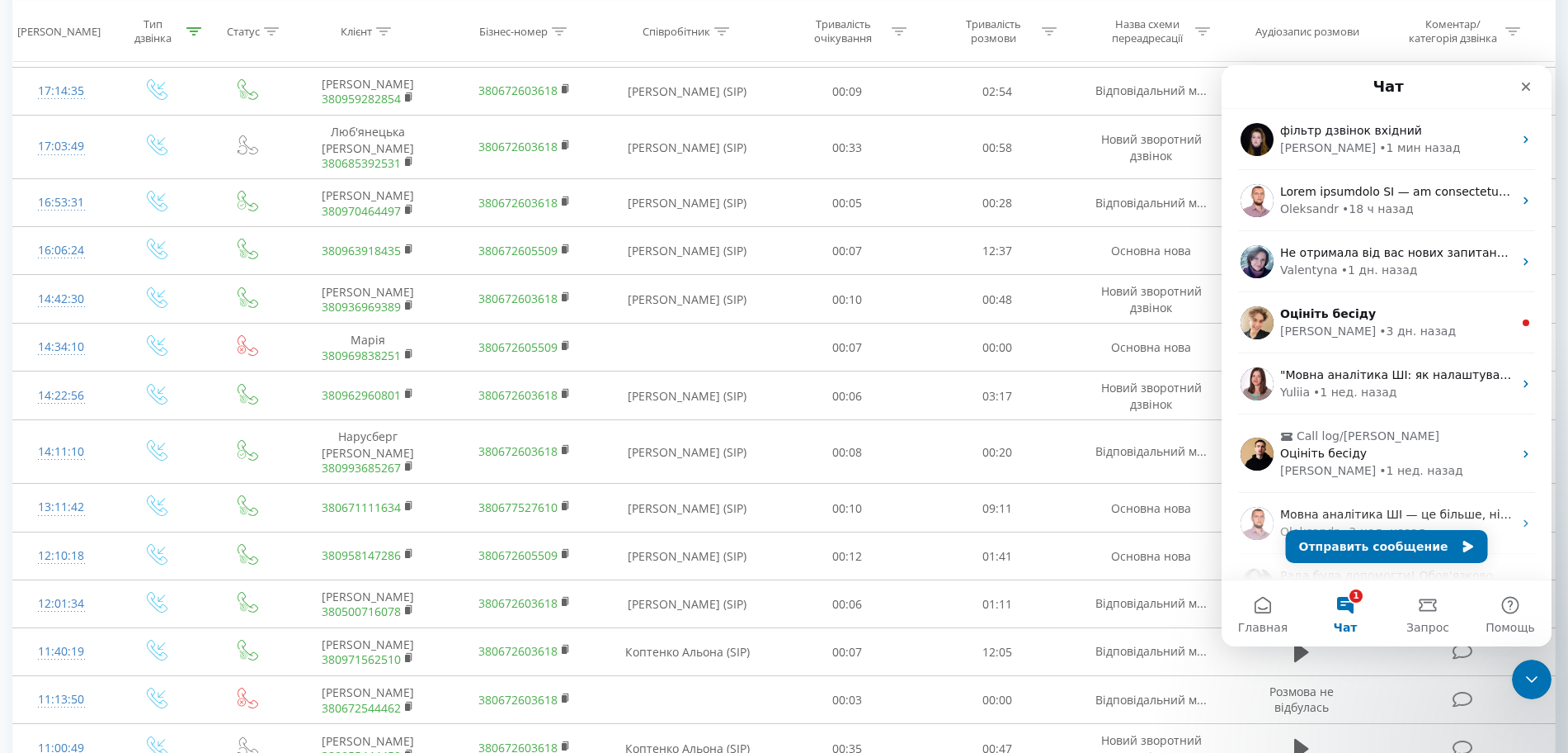
click at [1359, 606] on button "1 Чат" at bounding box center [1345, 613] width 83 height 66
click at [1374, 546] on button "Отправить сообщение" at bounding box center [1387, 547] width 202 height 33
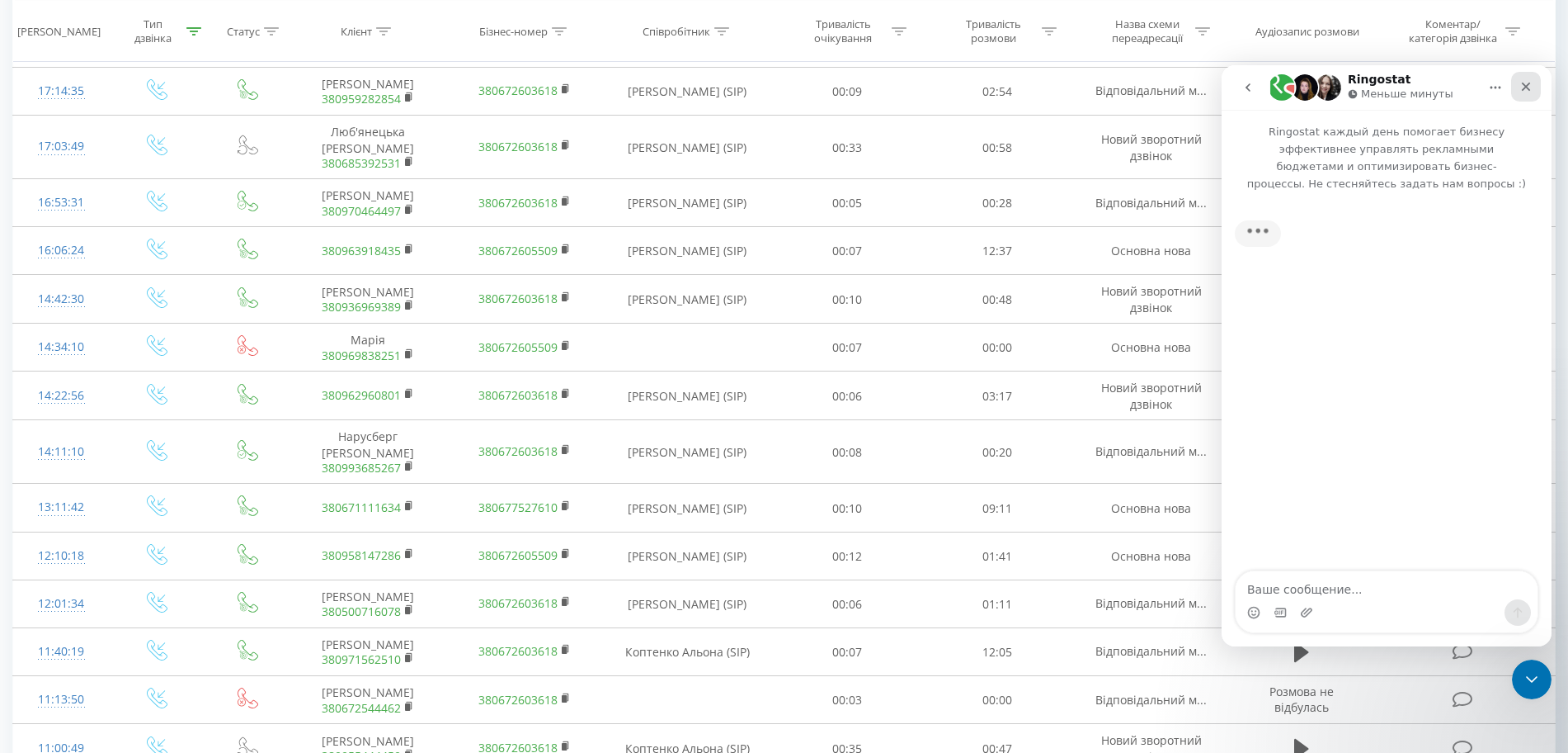
click at [1527, 94] on div "Закрыть" at bounding box center [1526, 86] width 30 height 30
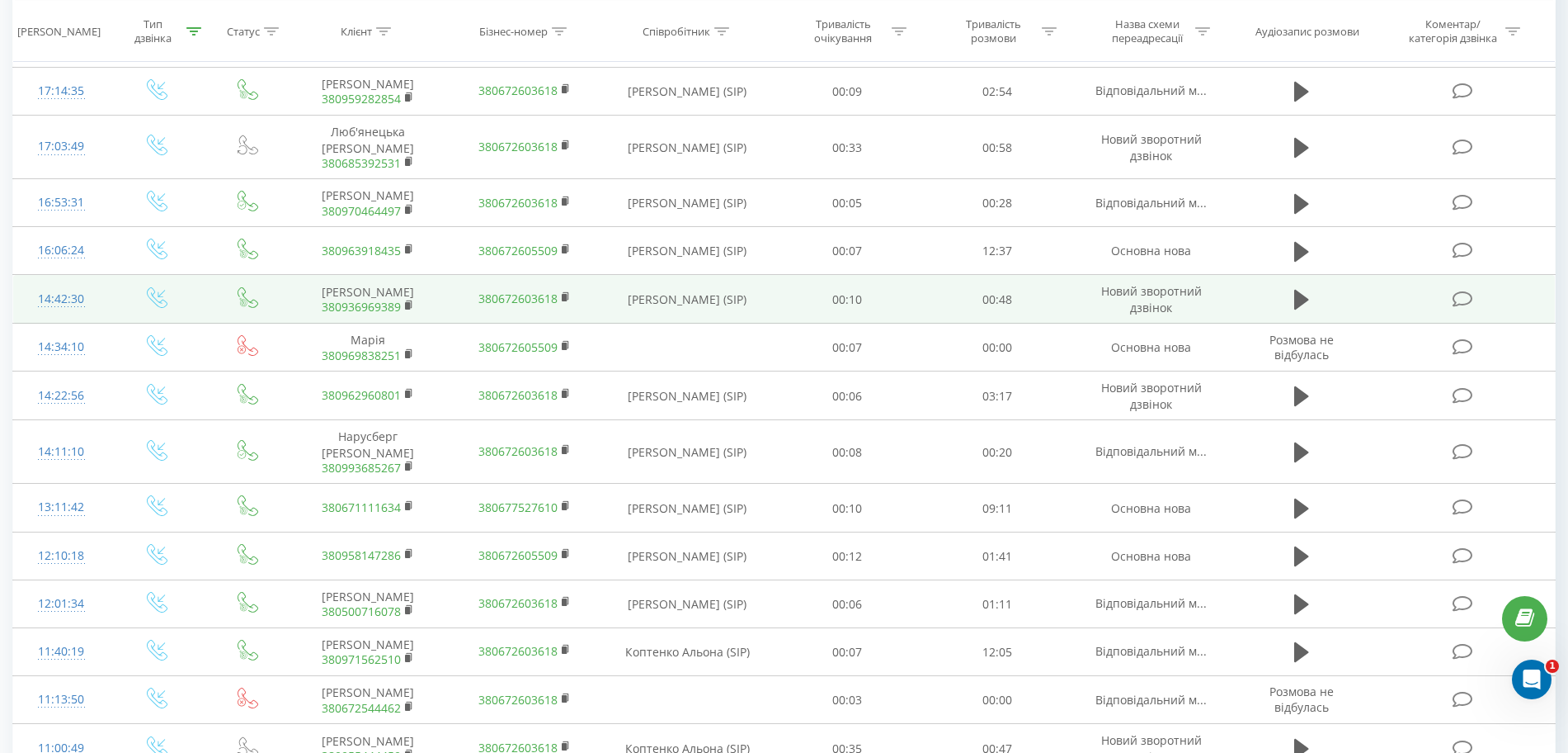
scroll to position [0, 0]
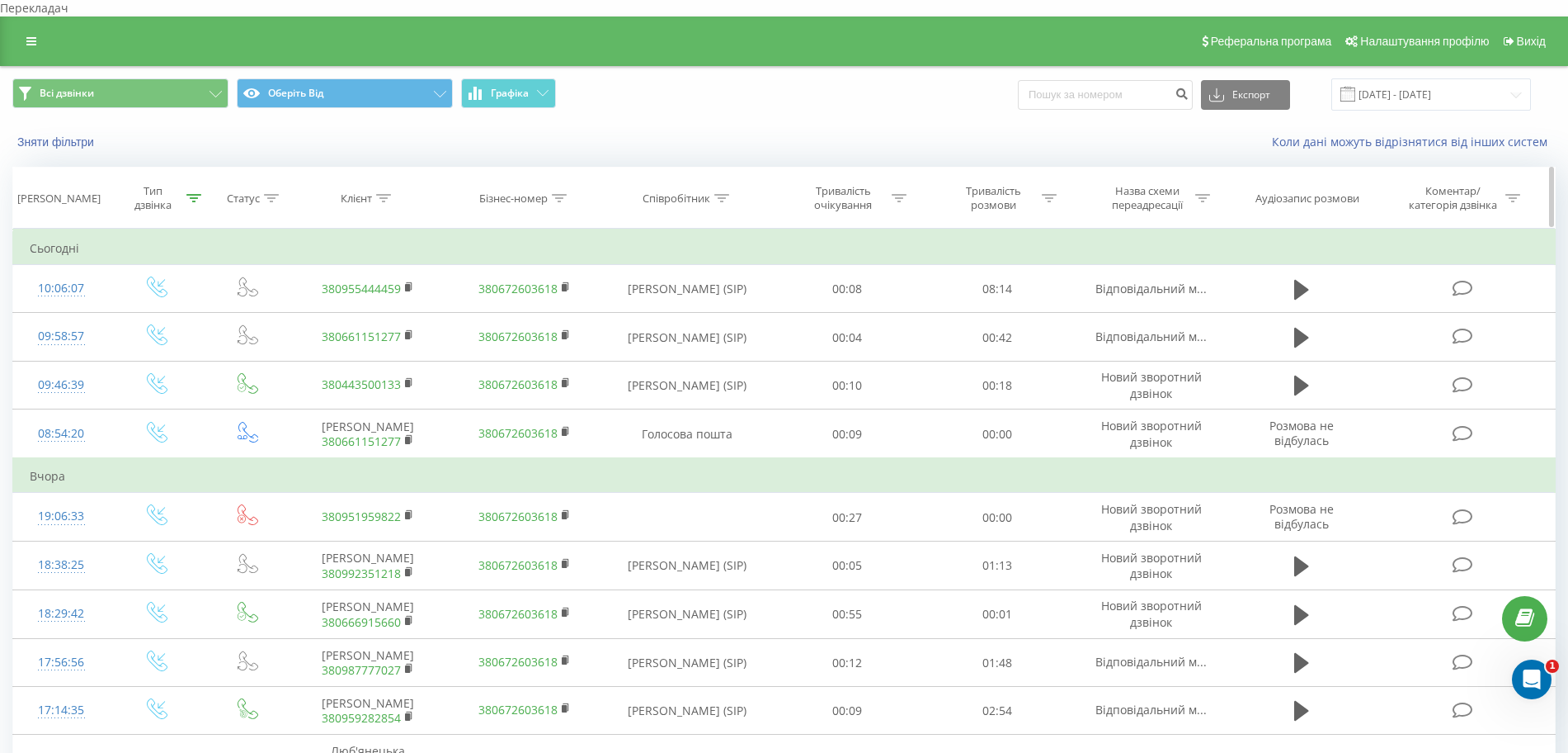
click at [191, 191] on div at bounding box center [193, 198] width 14 height 14
click at [212, 338] on span "Гаразд" at bounding box center [192, 351] width 62 height 26
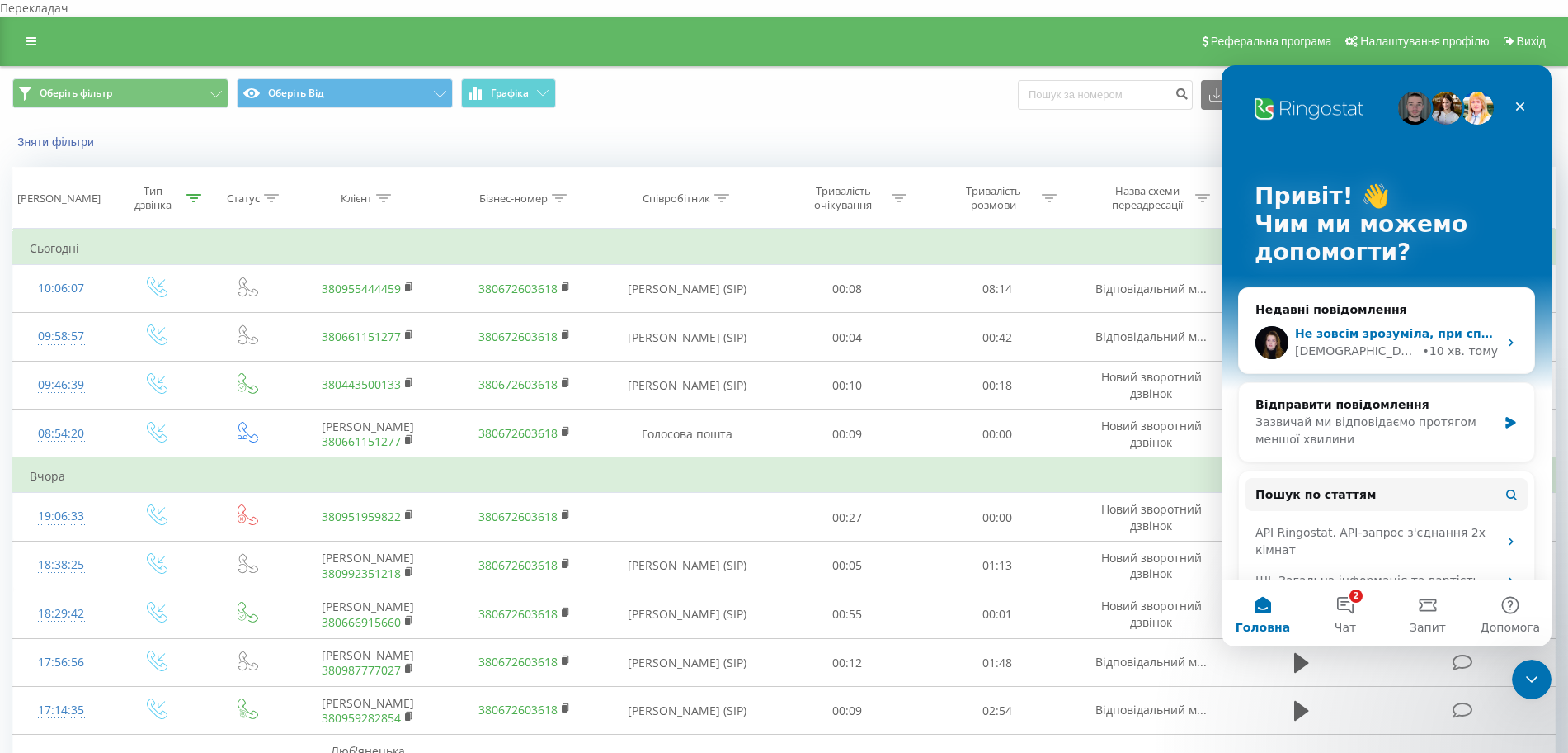
click at [1420, 325] on div "Не зовсім зрозуміла, при спробі відкрити фільтр дзвінків видає помилку?" at bounding box center [1396, 333] width 203 height 17
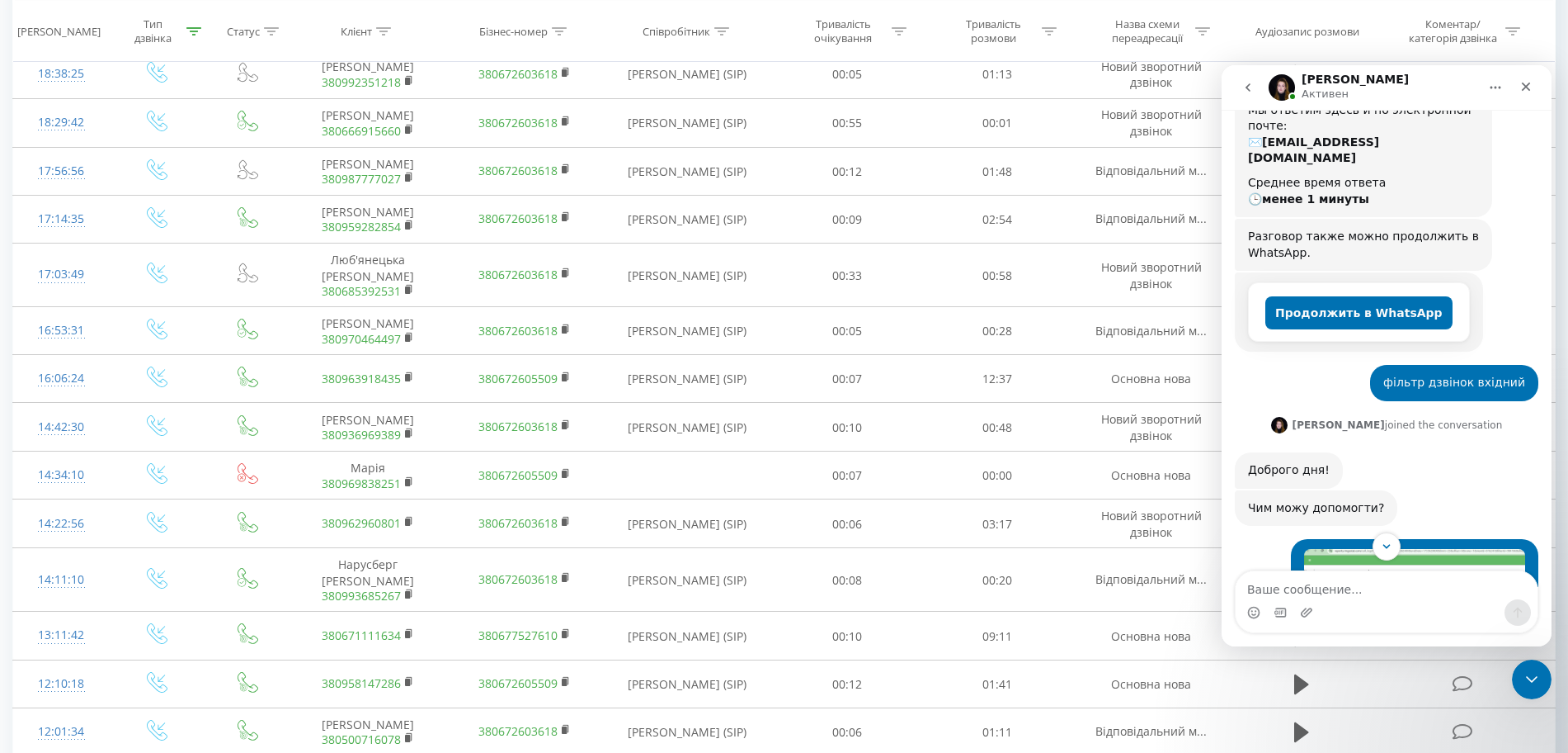
scroll to position [928, 0]
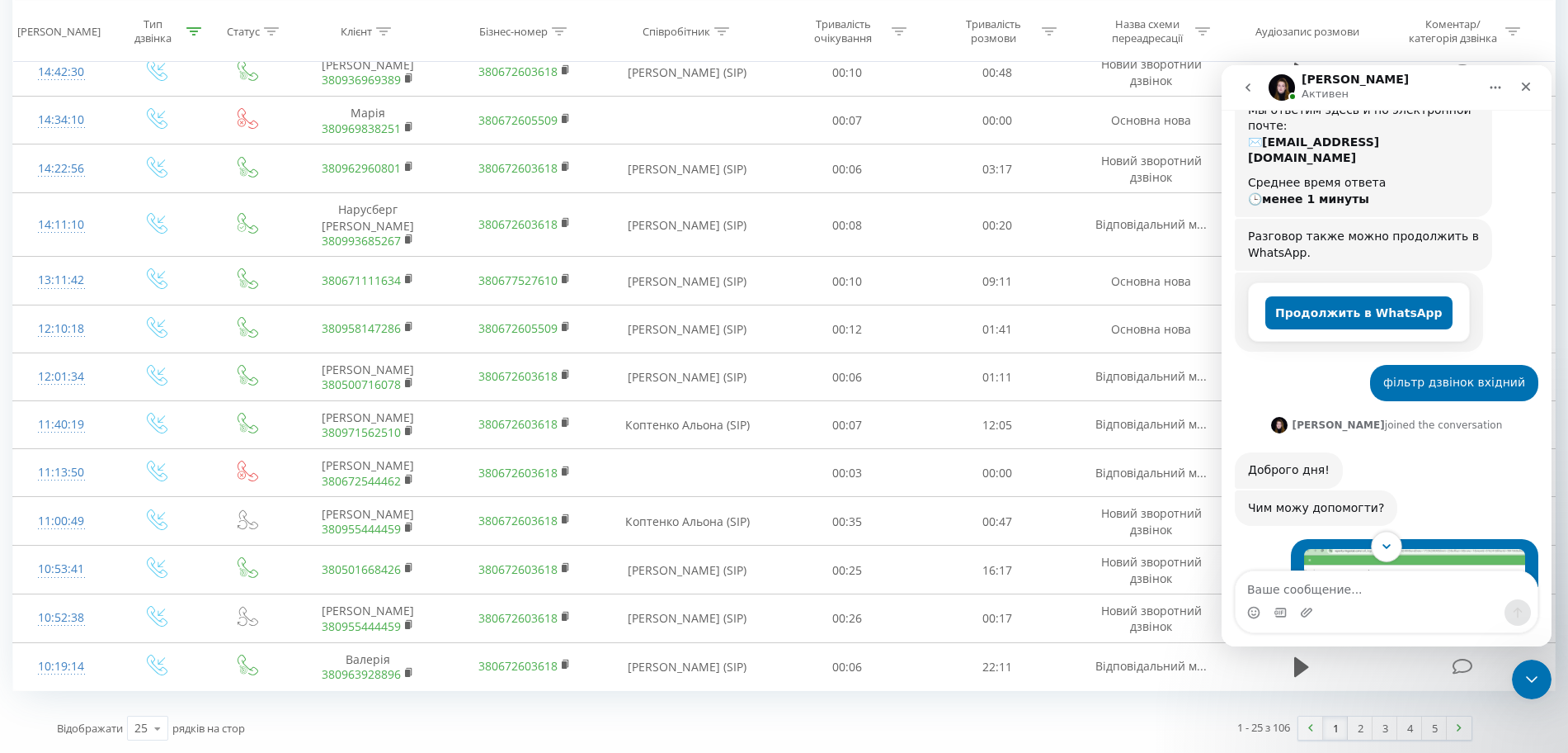
click at [1381, 550] on icon "Scroll to bottom" at bounding box center [1386, 546] width 14 height 14
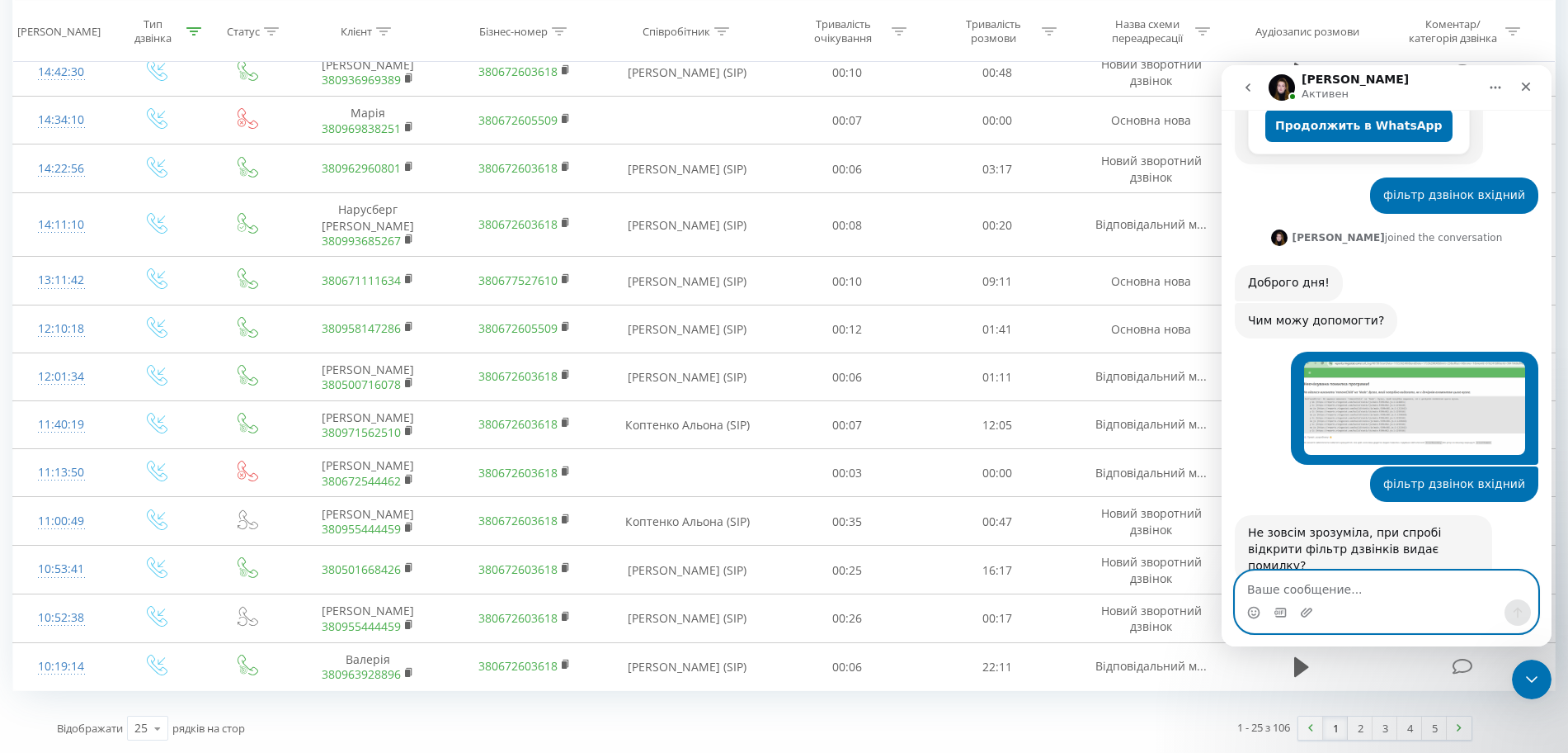
click at [1355, 597] on textarea "Ваше сообщение..." at bounding box center [1387, 585] width 302 height 28
type textarea "Єва я вже зверталась з цією помилкою"
drag, startPoint x: 1466, startPoint y: 593, endPoint x: 2396, endPoint y: 659, distance: 932.3
click html "Yeva Активен Ringostat каждый день помогает бизнесу эффективнее управлять рекла…"
type textarea "так"
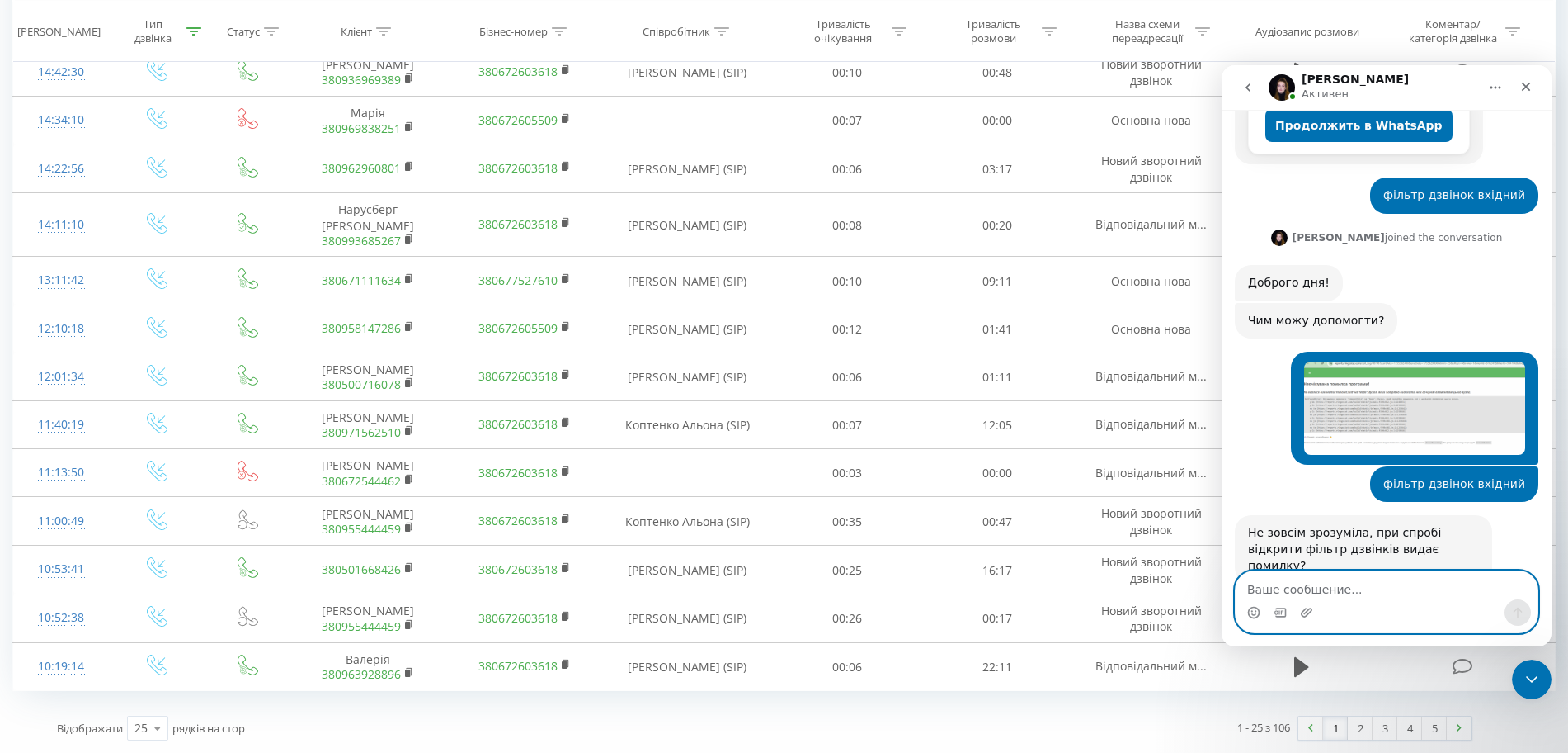
scroll to position [483, 0]
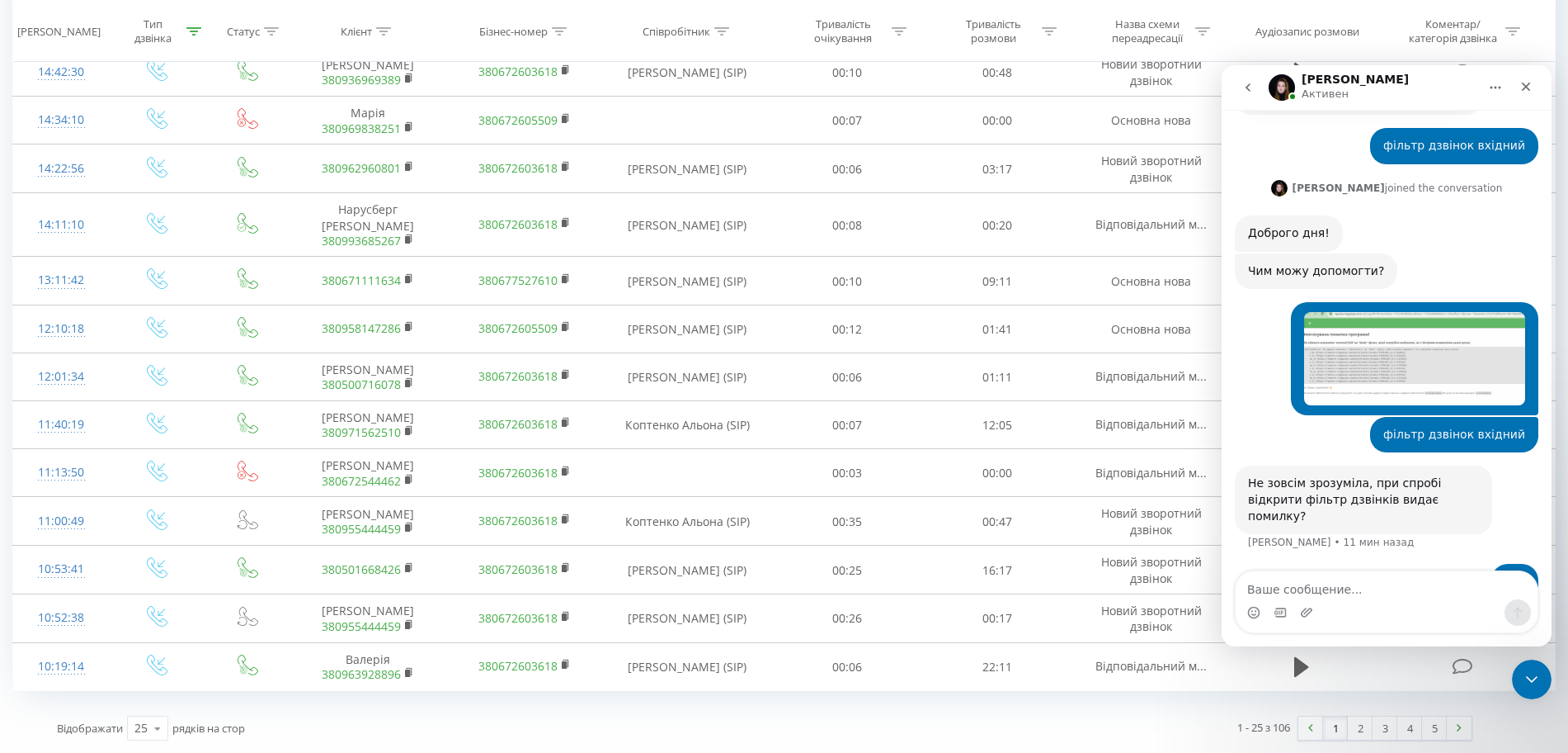
click at [1251, 90] on icon "go back" at bounding box center [1248, 87] width 13 height 13
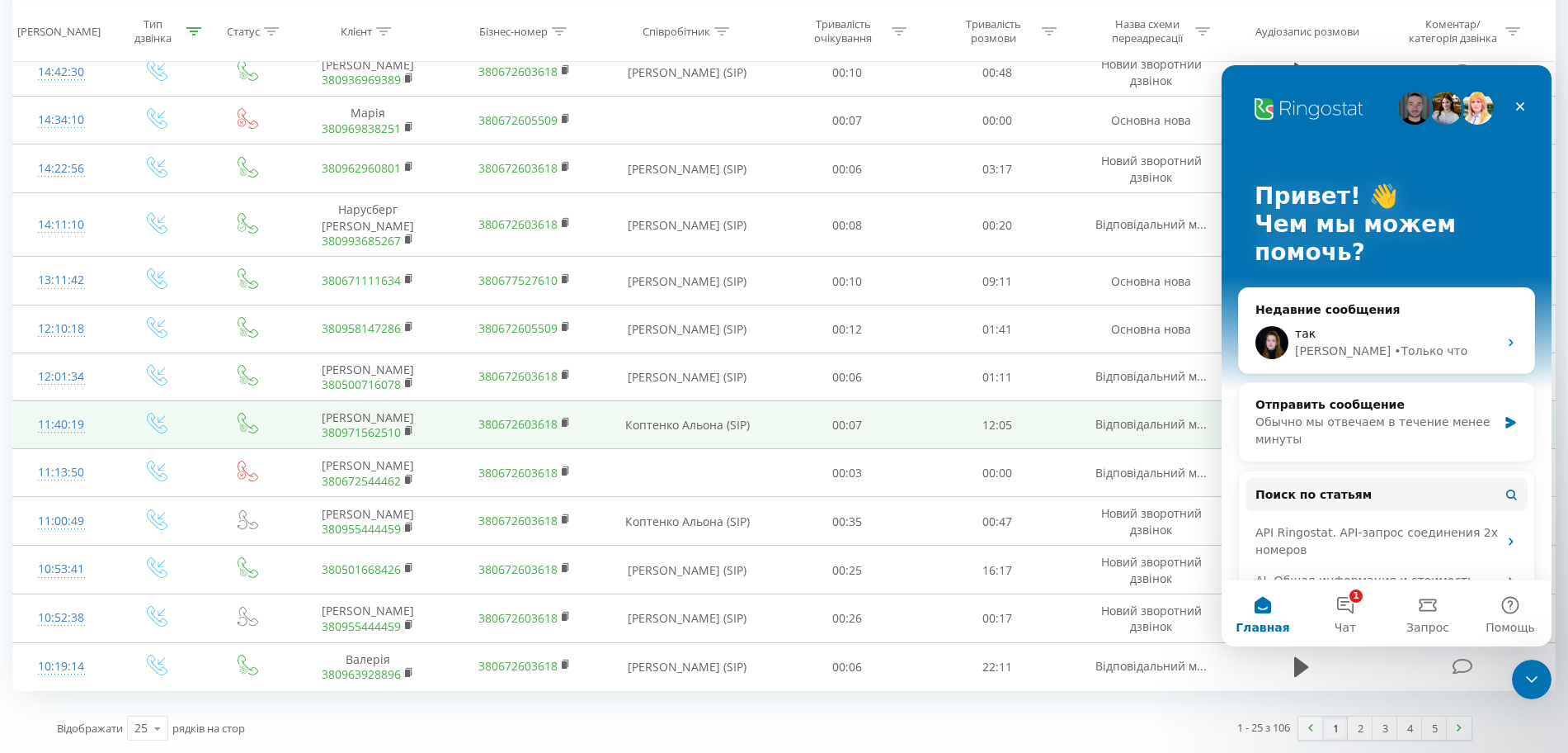
scroll to position [997, 0]
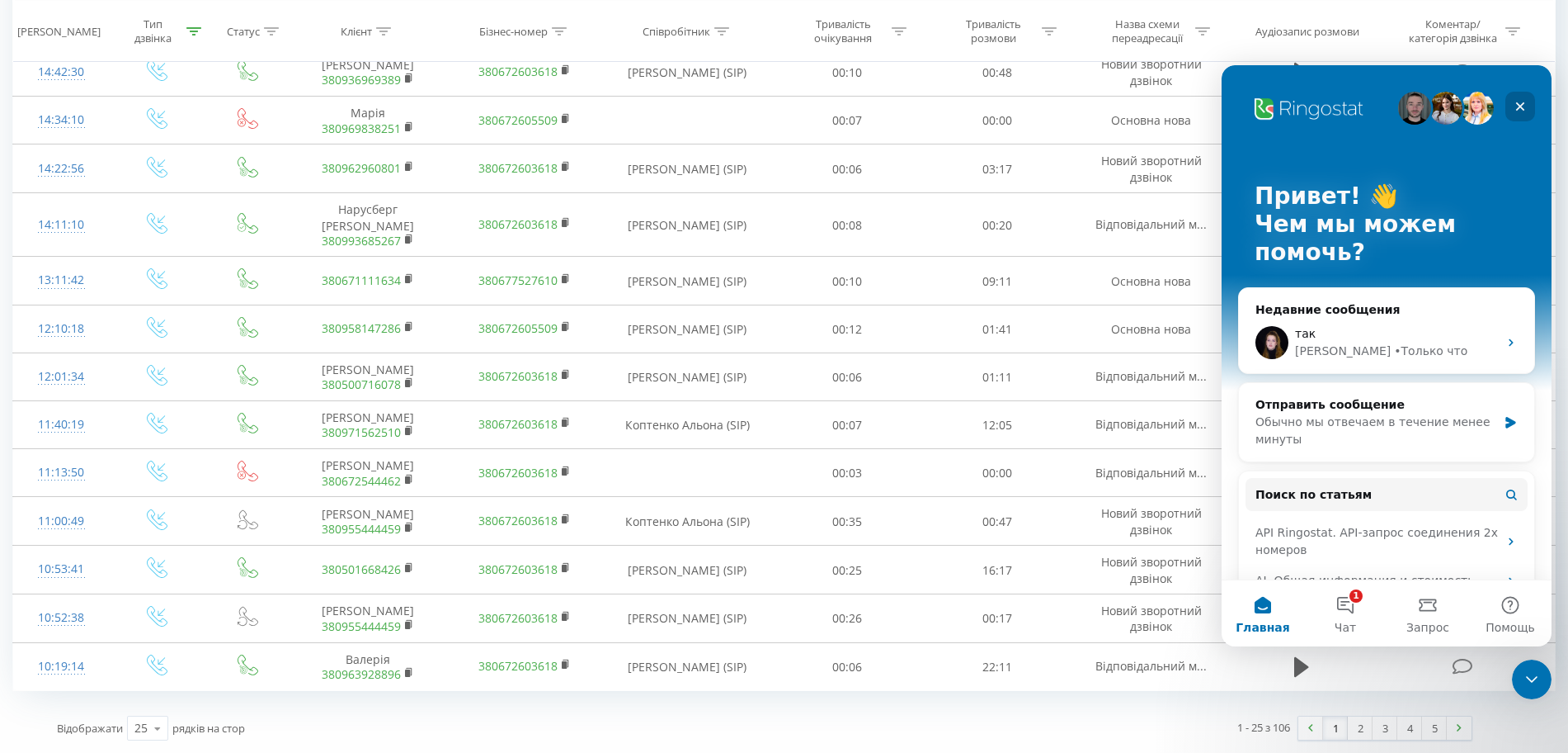
click at [1517, 104] on icon "Закрыть" at bounding box center [1520, 107] width 13 height 13
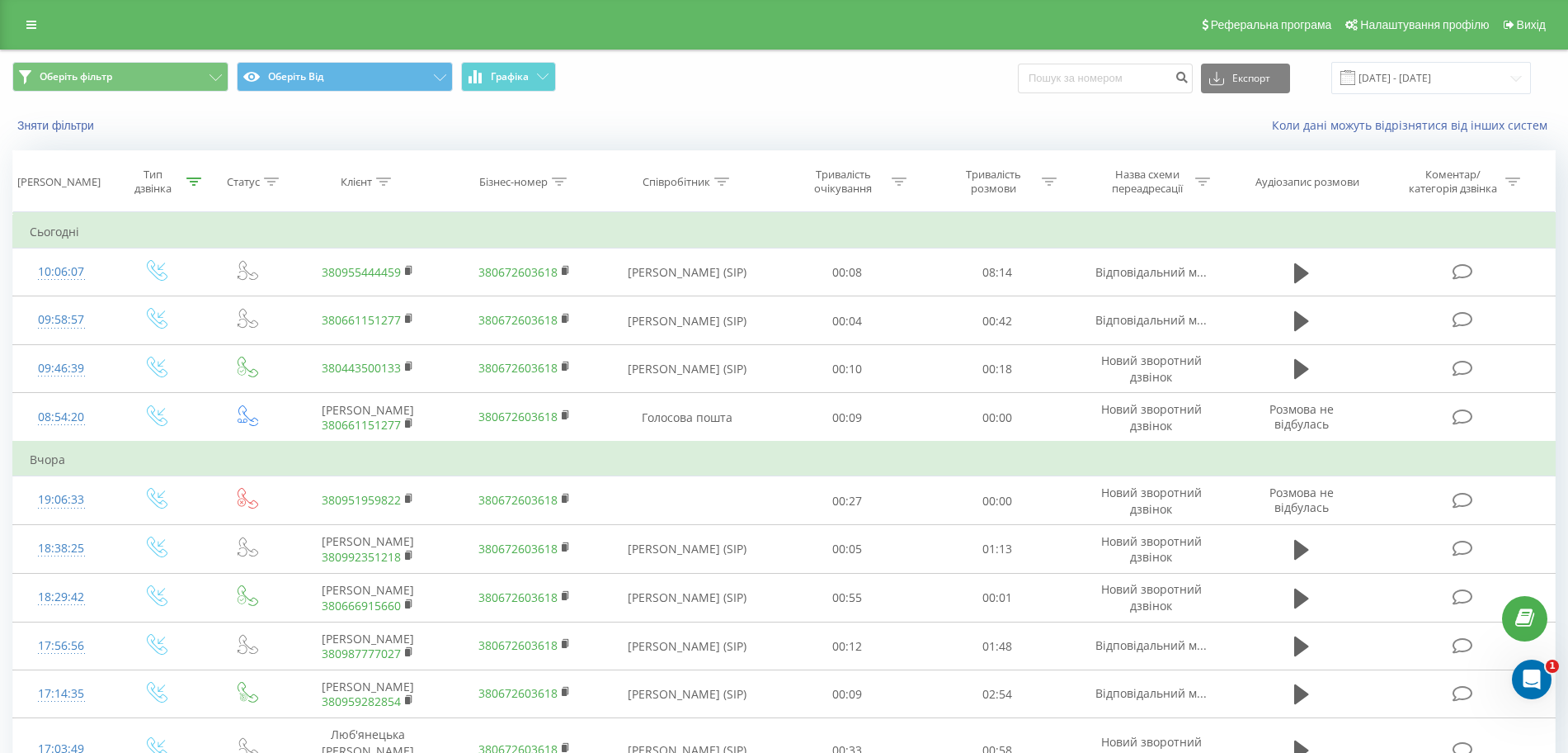
scroll to position [0, 0]
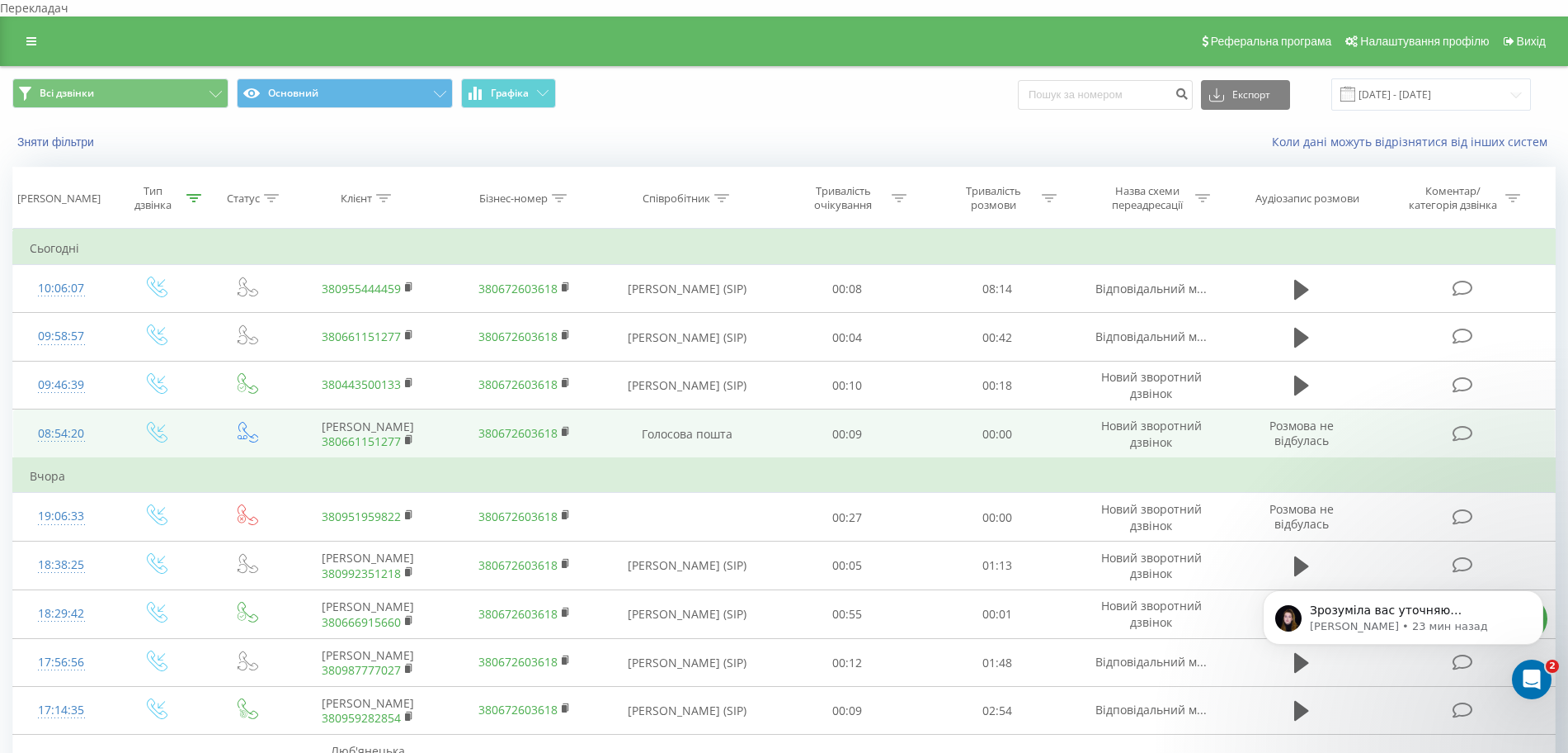
click at [400, 440] on link "380661151277" at bounding box center [361, 441] width 79 height 15
click at [411, 436] on icon at bounding box center [409, 440] width 9 height 12
